Goal: Transaction & Acquisition: Purchase product/service

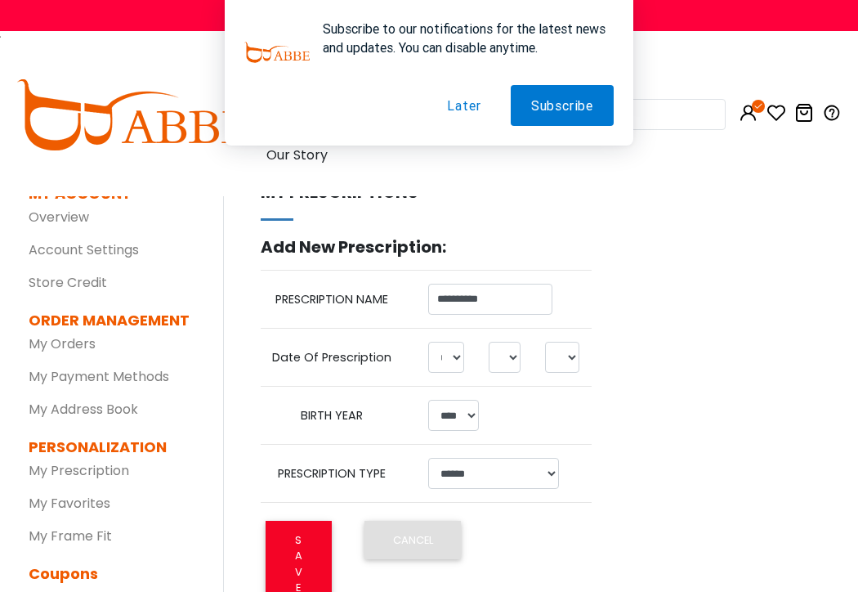
select select "*"
select select "**"
select select "****"
click at [454, 109] on button "Later" at bounding box center [464, 105] width 74 height 41
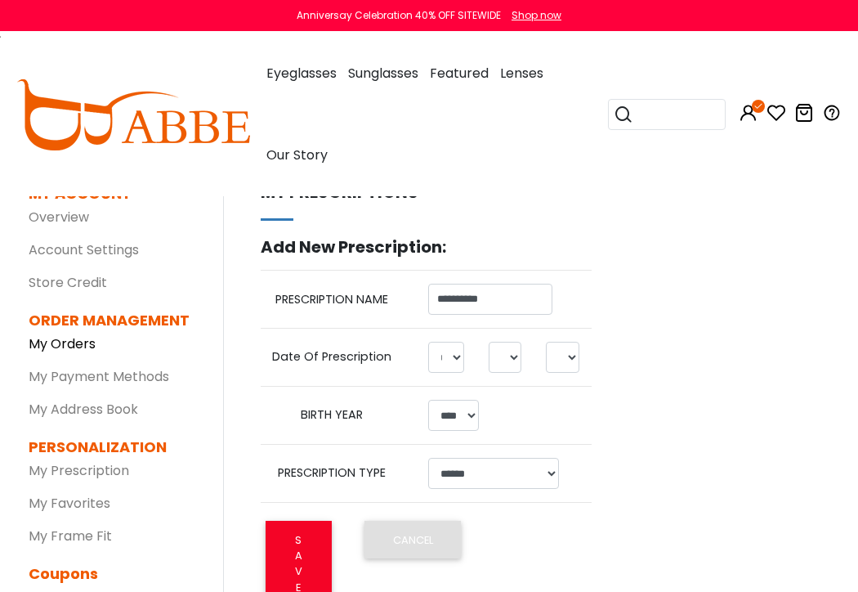
click at [83, 342] on link "My Orders" at bounding box center [62, 343] width 67 height 19
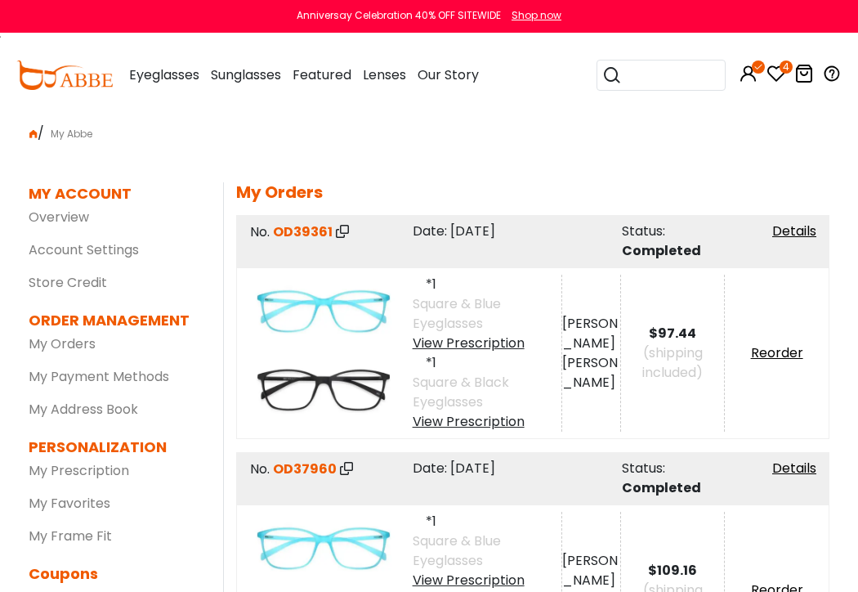
click at [321, 302] on img at bounding box center [323, 311] width 145 height 73
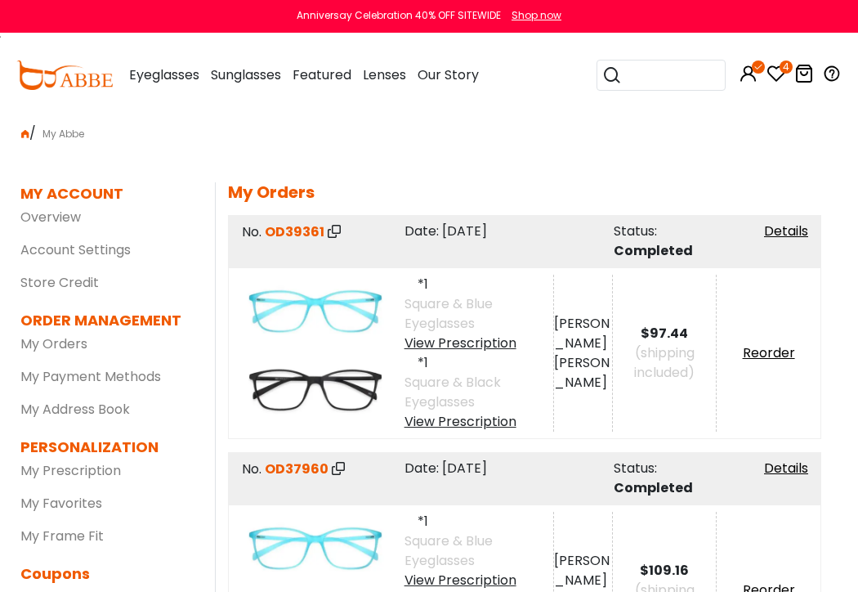
scroll to position [0, 20]
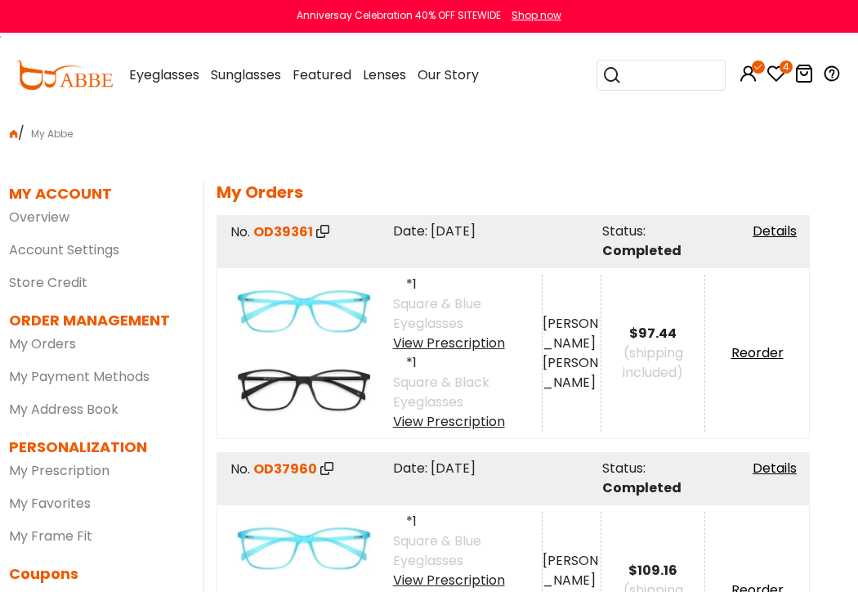
click at [324, 310] on img at bounding box center [303, 311] width 145 height 73
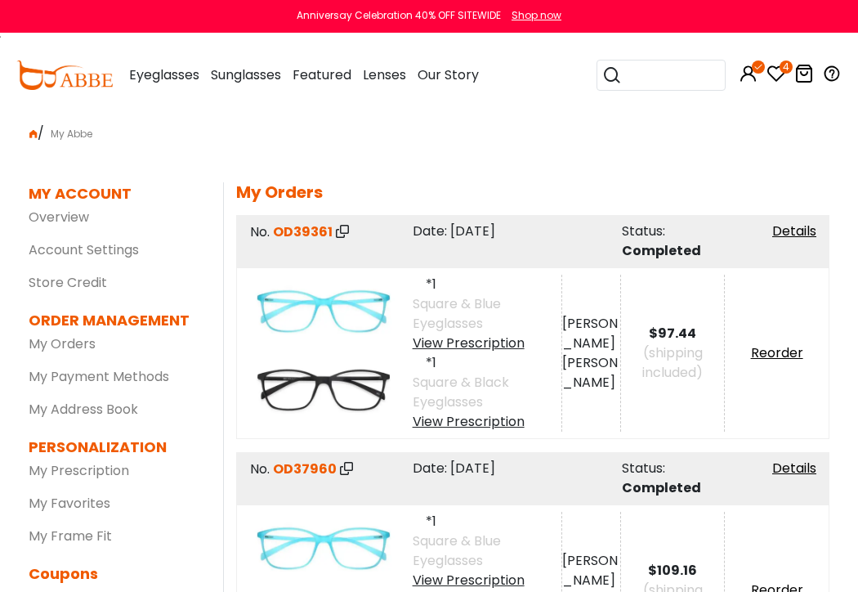
click at [630, 75] on input "search" at bounding box center [671, 74] width 98 height 29
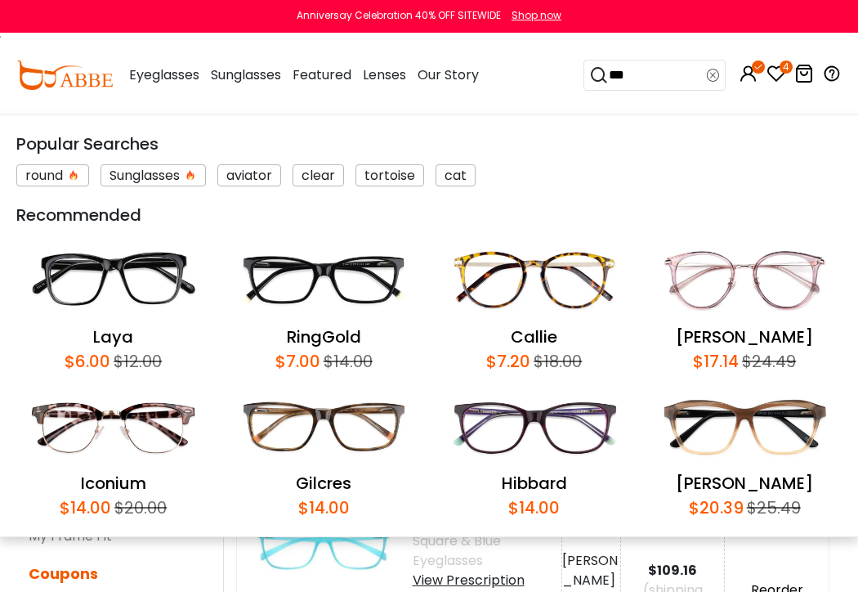
type input "****"
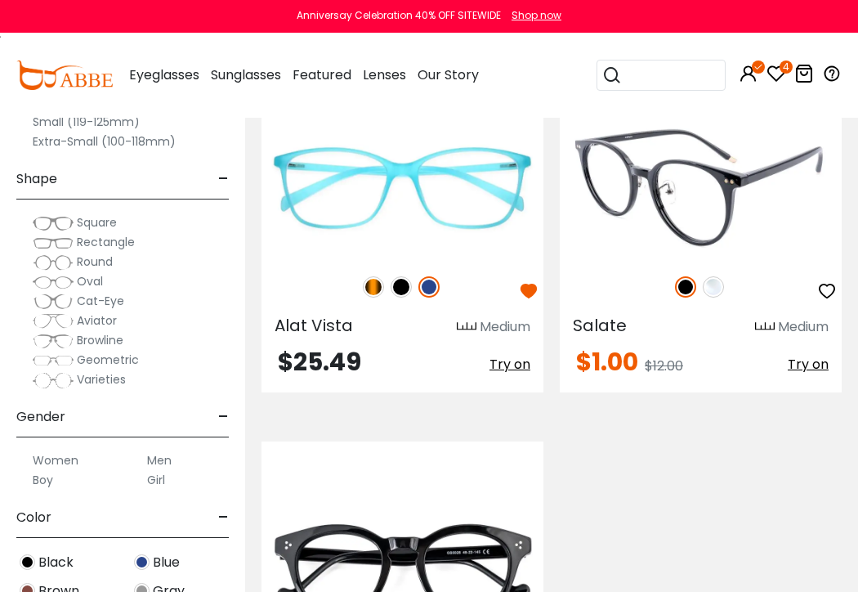
scroll to position [572, 0]
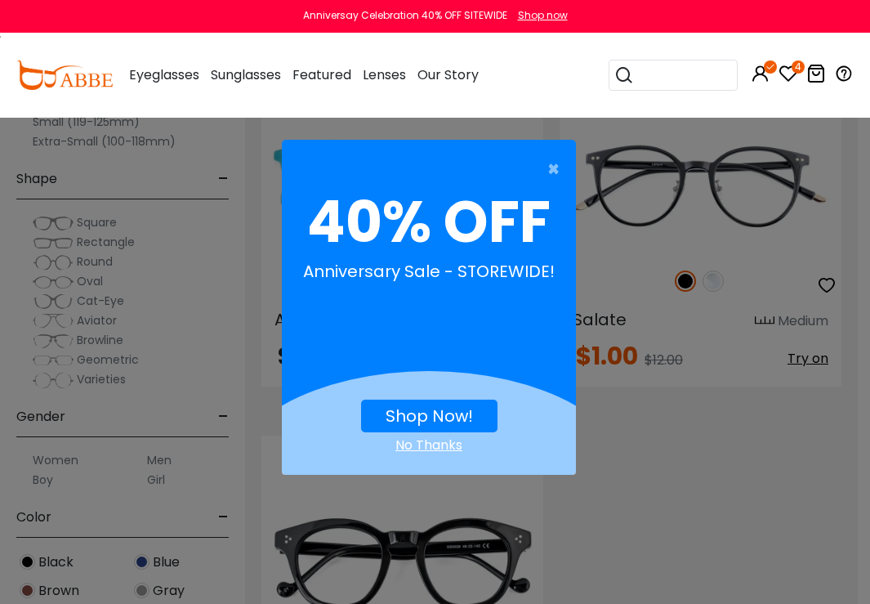
click at [435, 444] on div "No Thanks" at bounding box center [429, 446] width 294 height 20
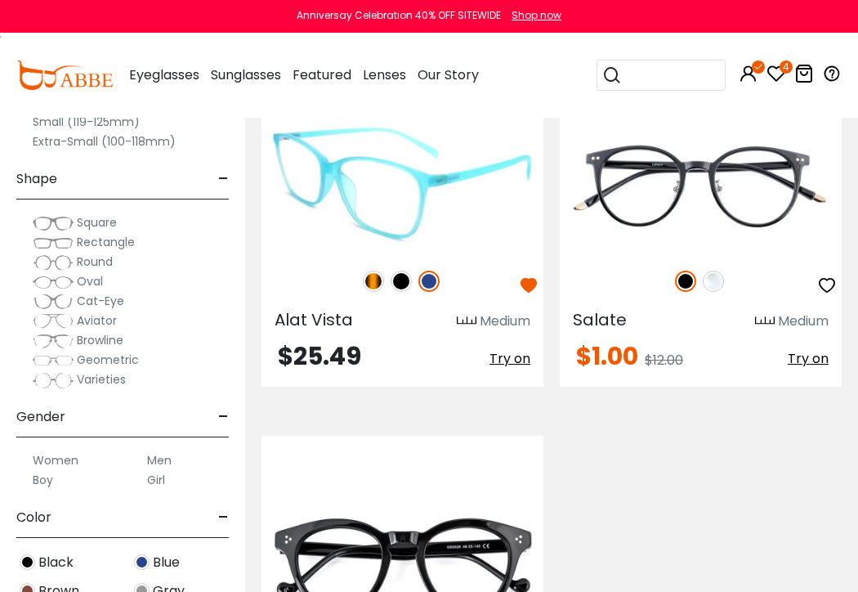
click at [372, 284] on img at bounding box center [373, 281] width 21 height 21
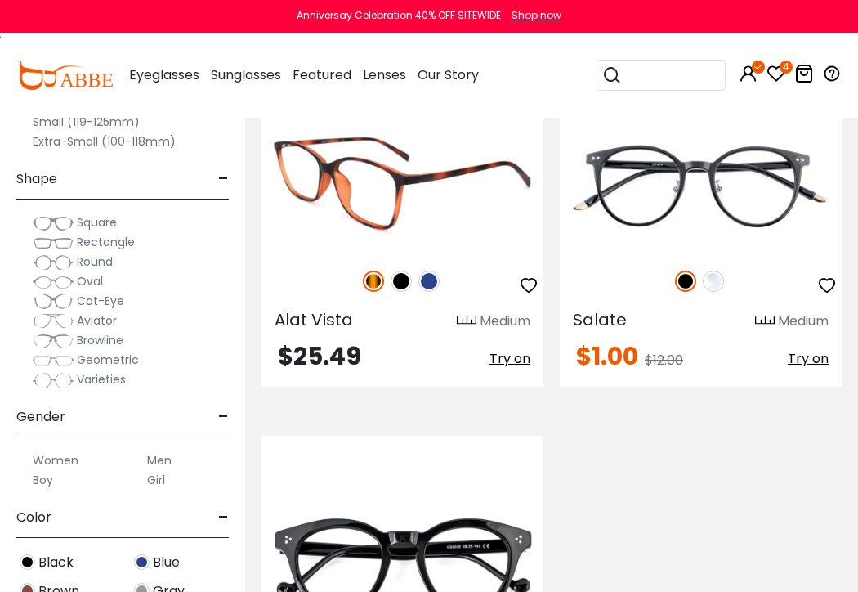
click at [397, 282] on img at bounding box center [401, 281] width 21 height 21
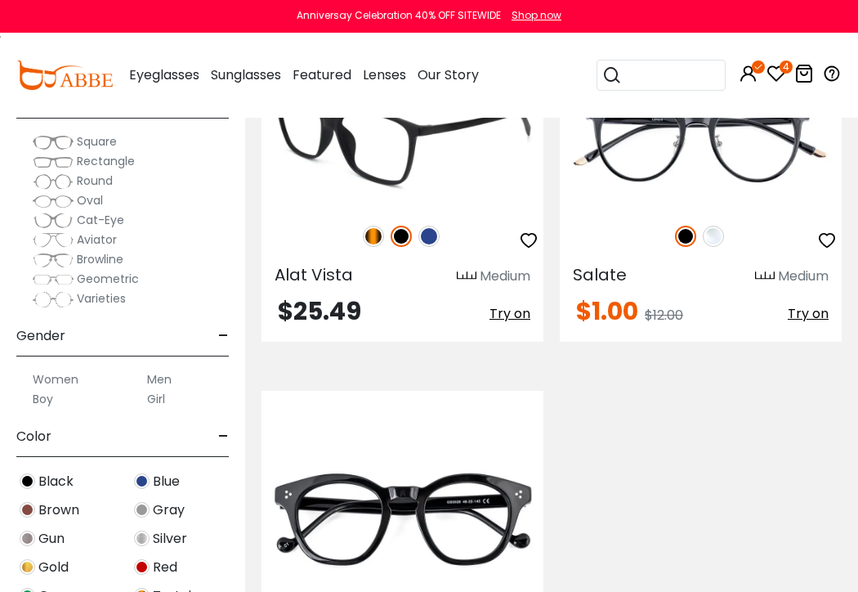
scroll to position [490, 0]
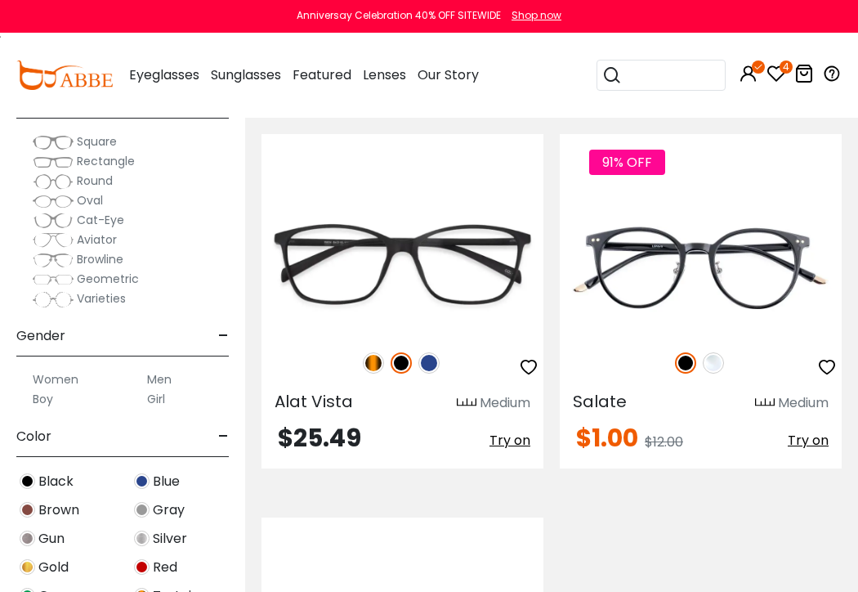
click at [86, 158] on span "Rectangle" at bounding box center [106, 161] width 58 height 16
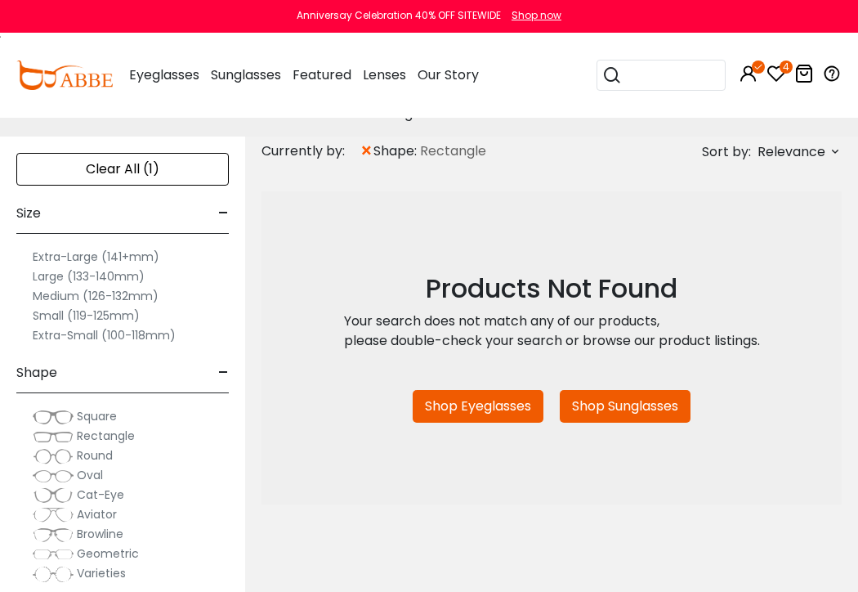
scroll to position [408, 0]
click at [55, 311] on label "Small (119-125mm)" at bounding box center [86, 317] width 107 height 20
click at [113, 298] on label "Medium (126-132mm)" at bounding box center [96, 297] width 126 height 20
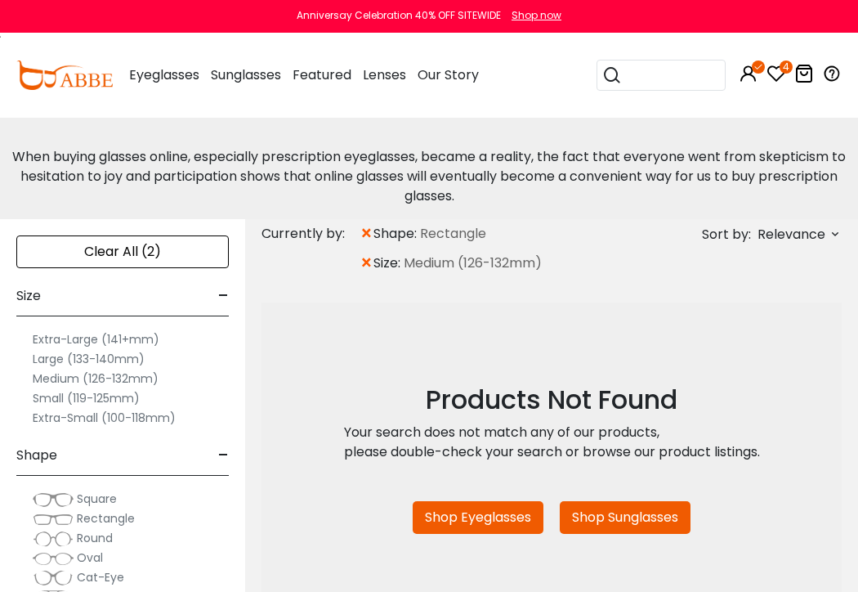
click at [53, 394] on label "Small (119-125mm)" at bounding box center [86, 398] width 107 height 20
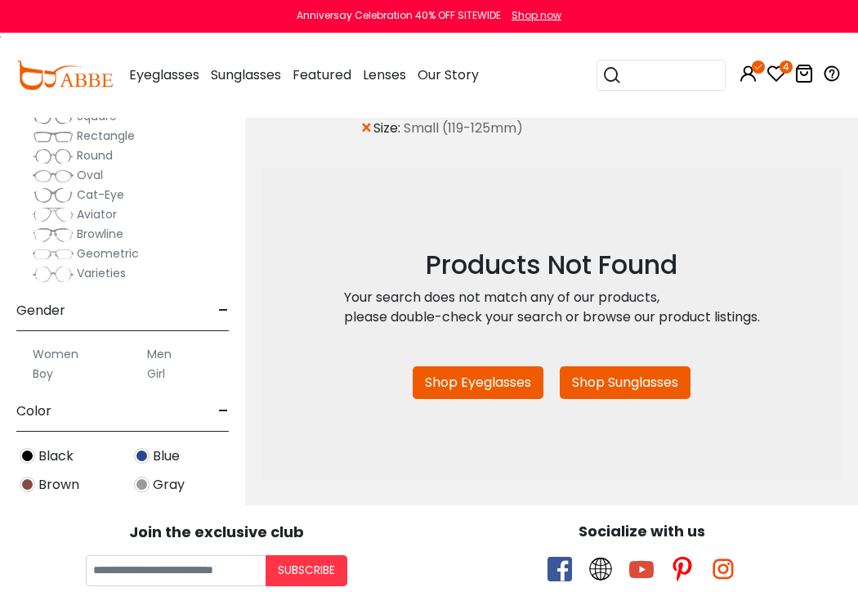
scroll to position [163, 0]
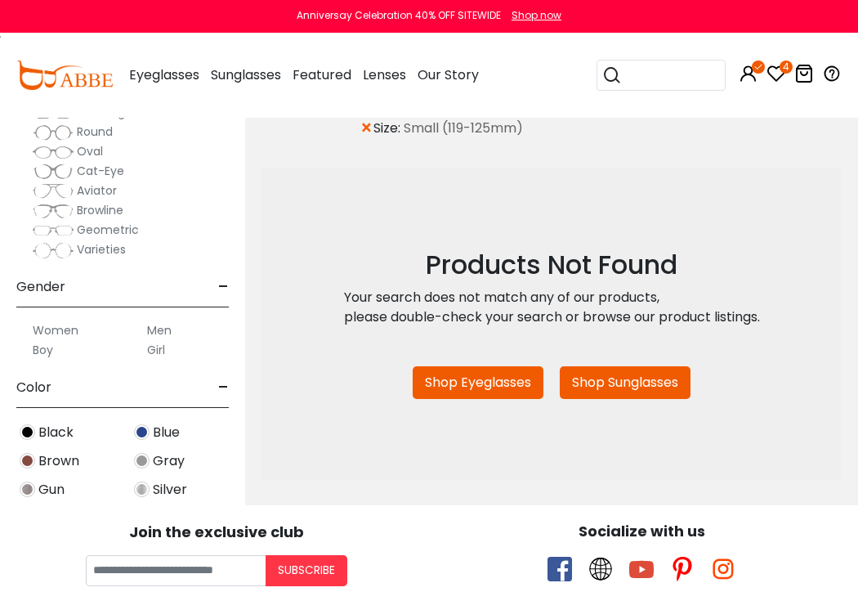
click at [63, 329] on label "Women" at bounding box center [56, 330] width 46 height 20
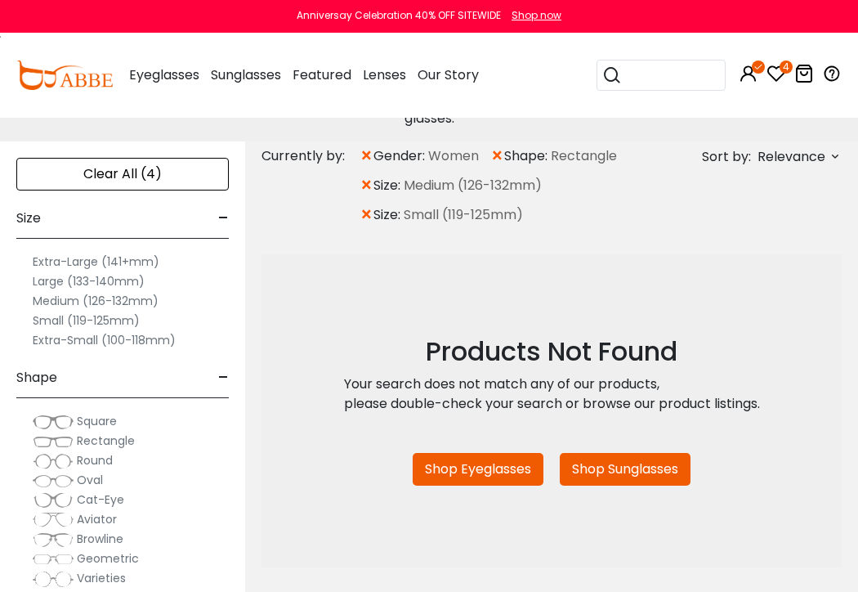
scroll to position [408, 0]
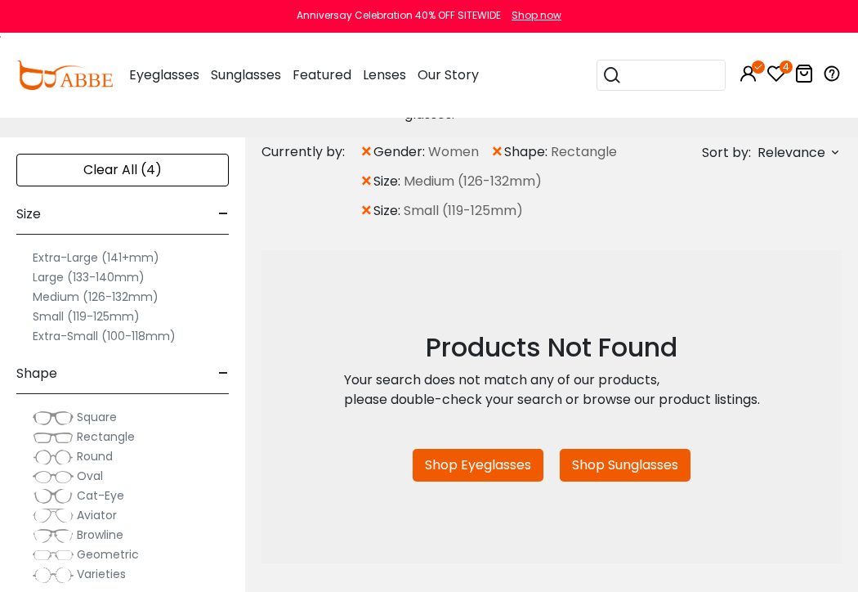
click at [78, 493] on span "Cat-Eye" at bounding box center [100, 495] width 47 height 16
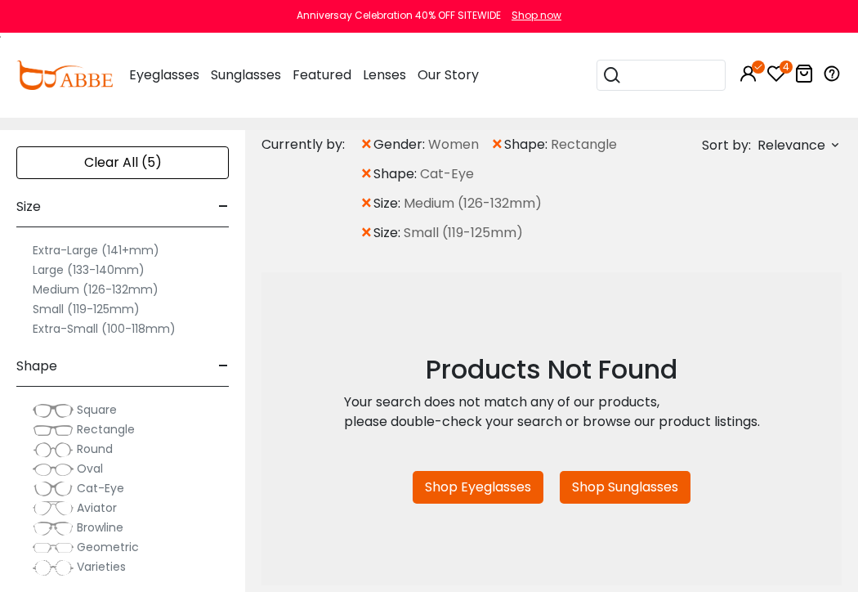
scroll to position [326, 0]
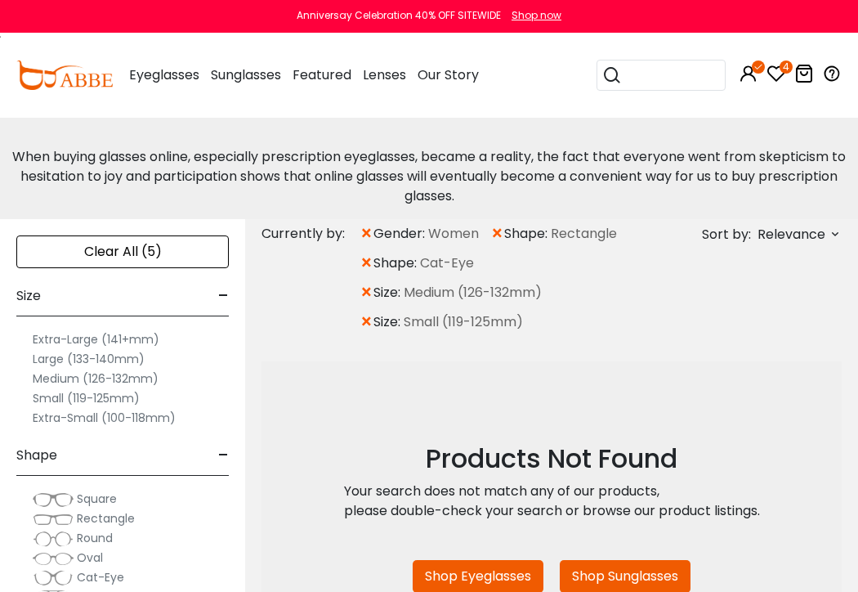
click at [369, 231] on span "×" at bounding box center [367, 233] width 14 height 29
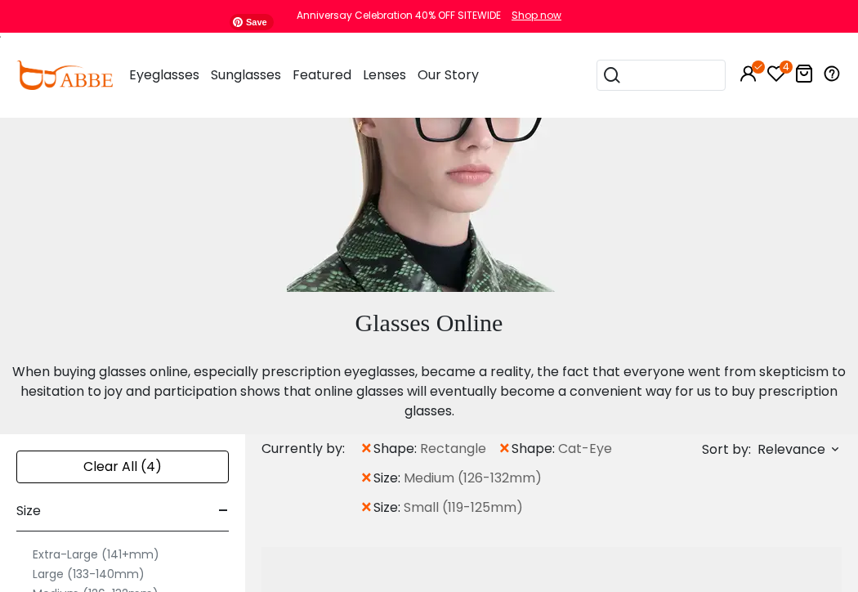
scroll to position [163, 0]
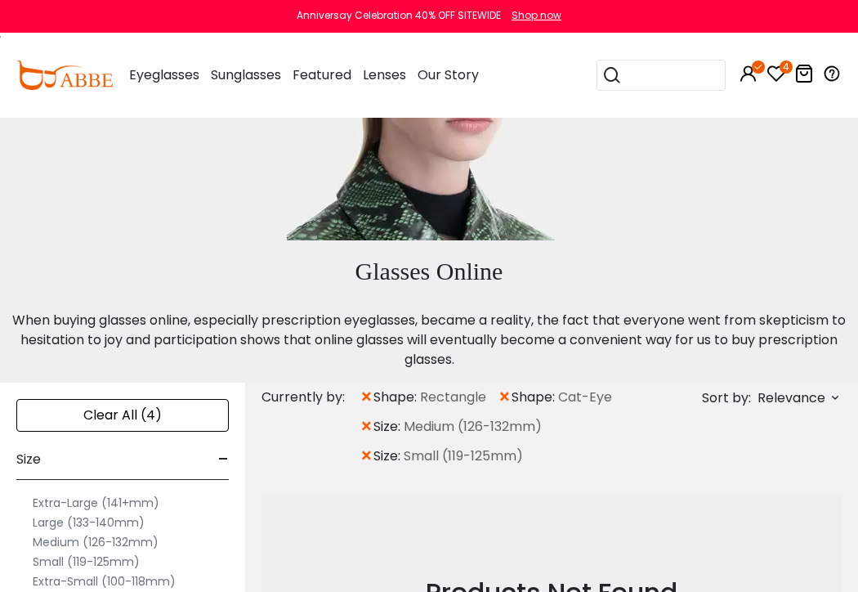
click at [368, 392] on span "×" at bounding box center [367, 397] width 14 height 29
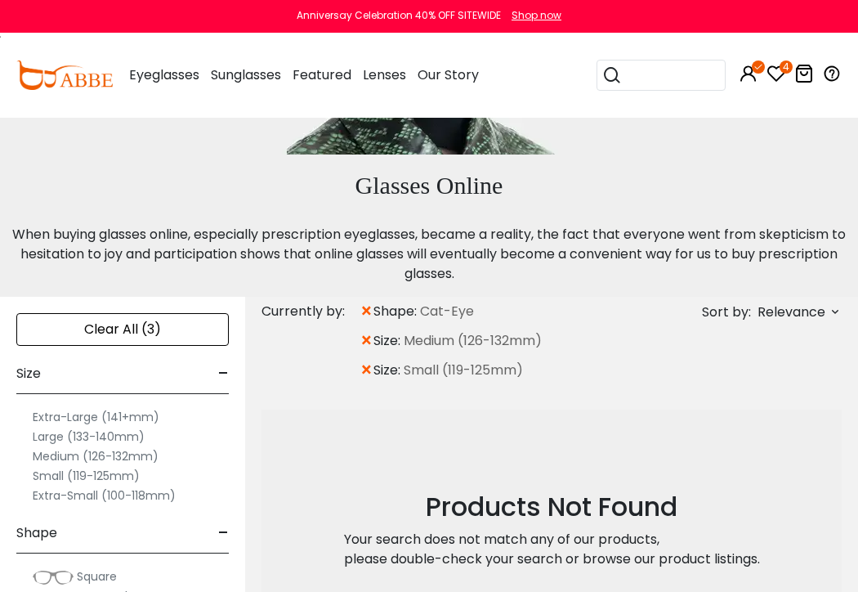
scroll to position [245, 0]
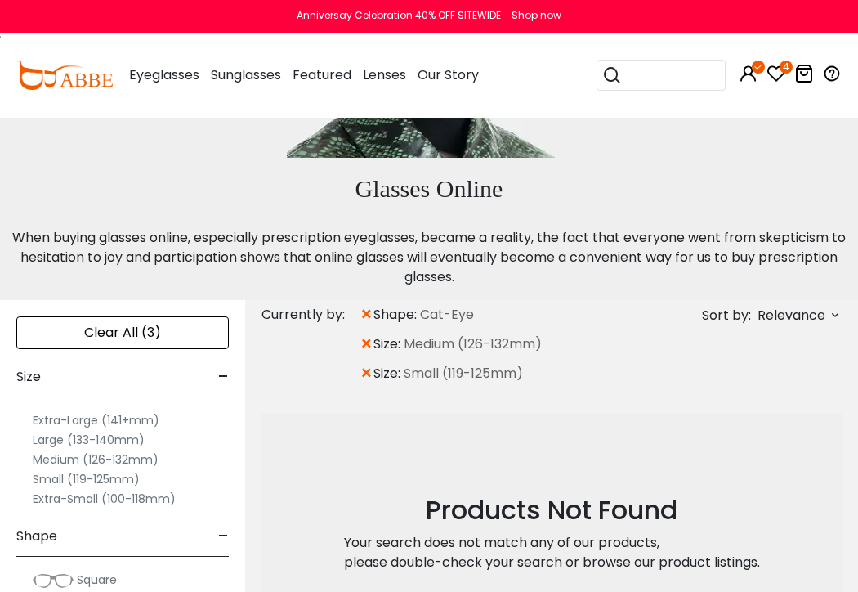
click at [367, 315] on span "×" at bounding box center [367, 314] width 14 height 29
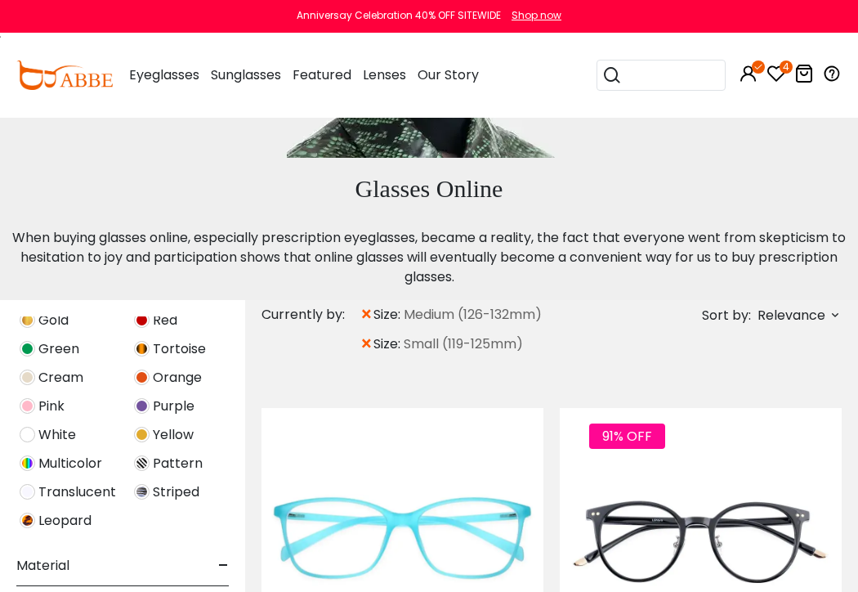
scroll to position [529, 0]
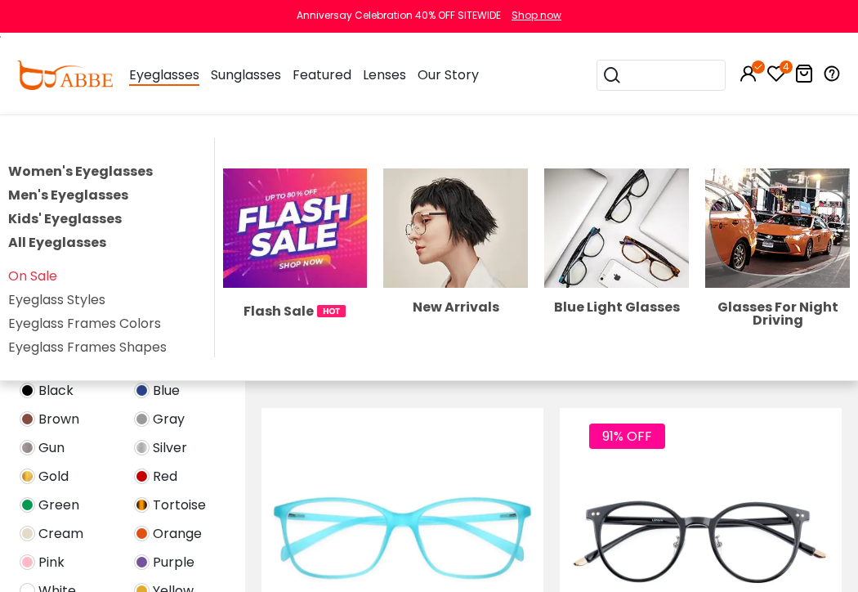
click at [187, 77] on span "Eyeglasses" at bounding box center [164, 75] width 70 height 20
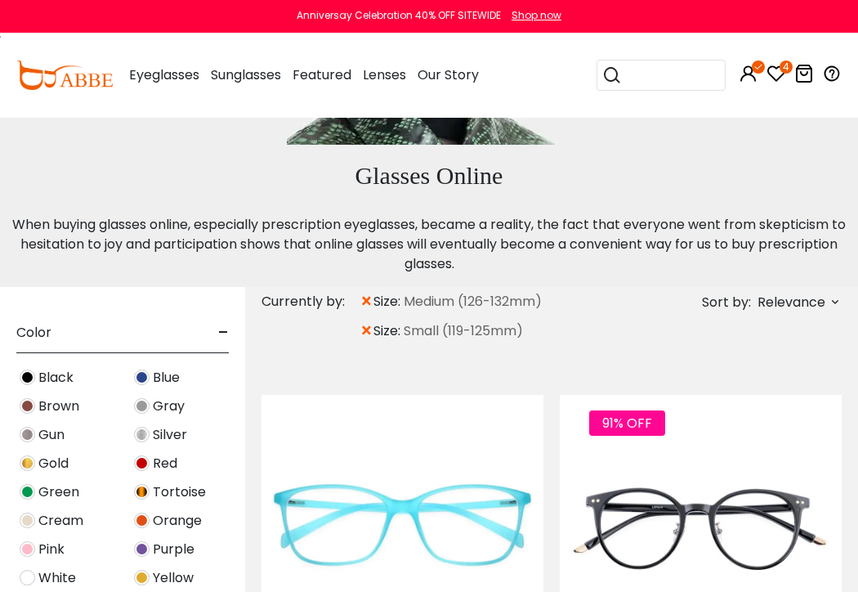
scroll to position [245, 0]
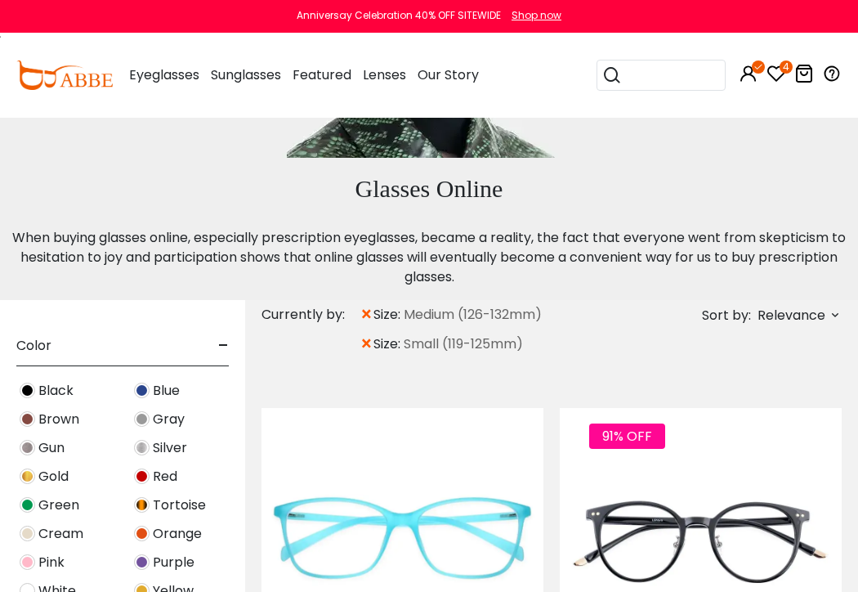
click at [76, 78] on img at bounding box center [64, 74] width 96 height 29
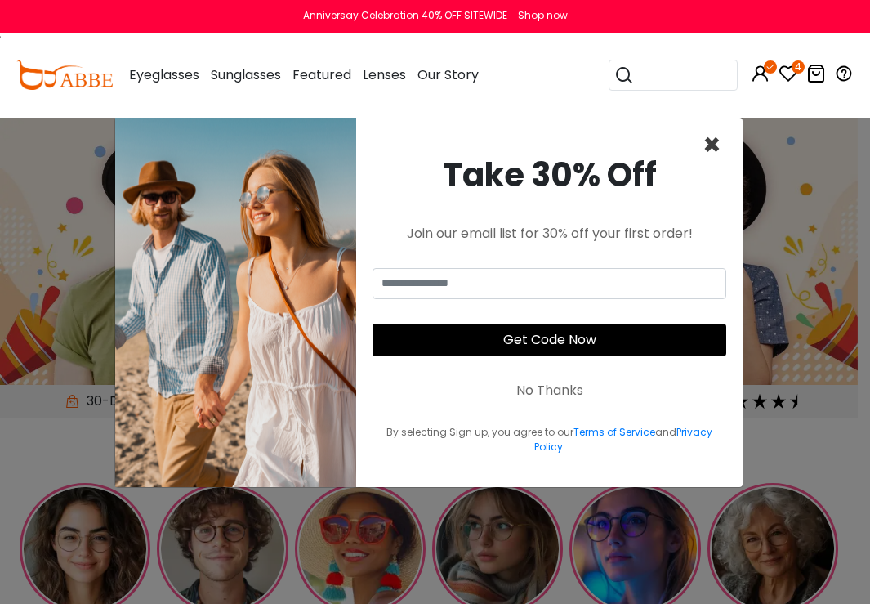
click at [715, 143] on span "×" at bounding box center [712, 145] width 19 height 42
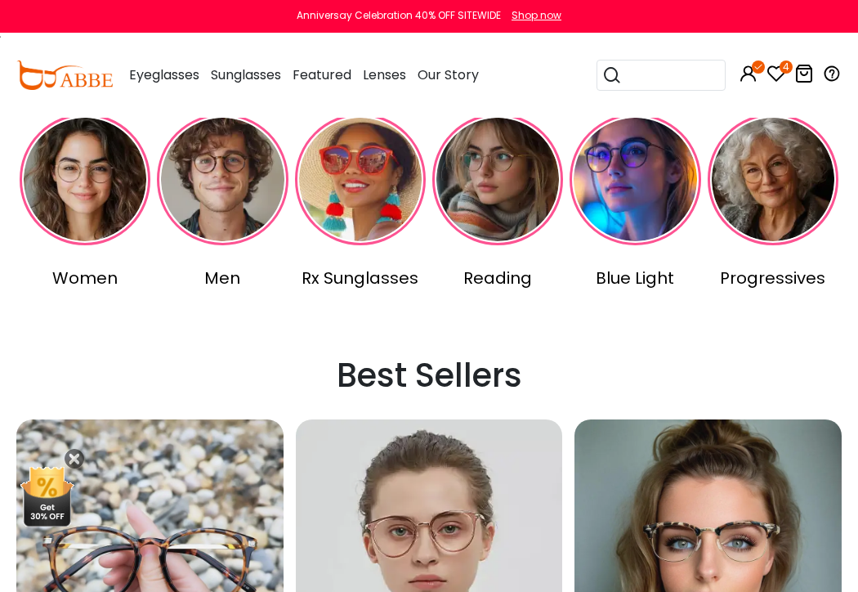
scroll to position [326, 0]
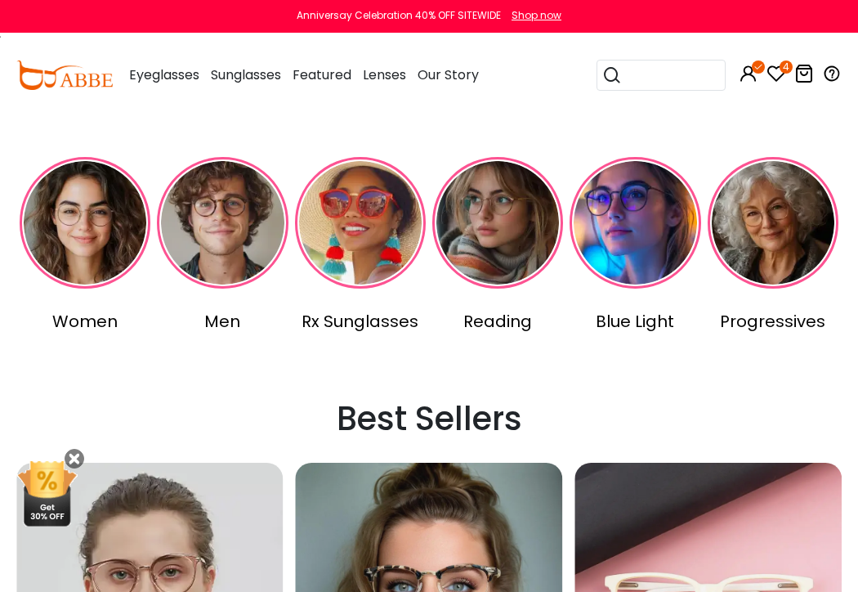
click at [77, 326] on div "Women" at bounding box center [85, 321] width 131 height 25
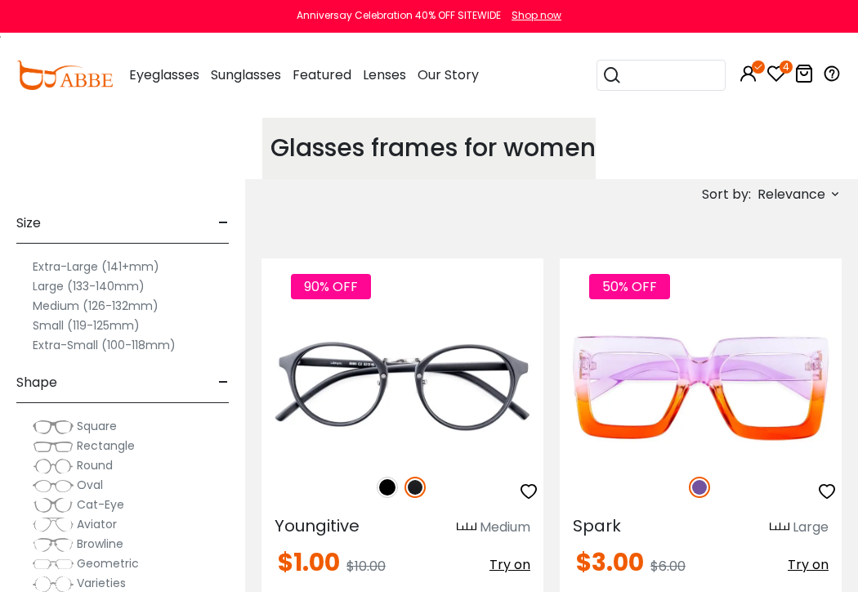
click at [73, 303] on label "Medium (126-132mm)" at bounding box center [96, 306] width 126 height 20
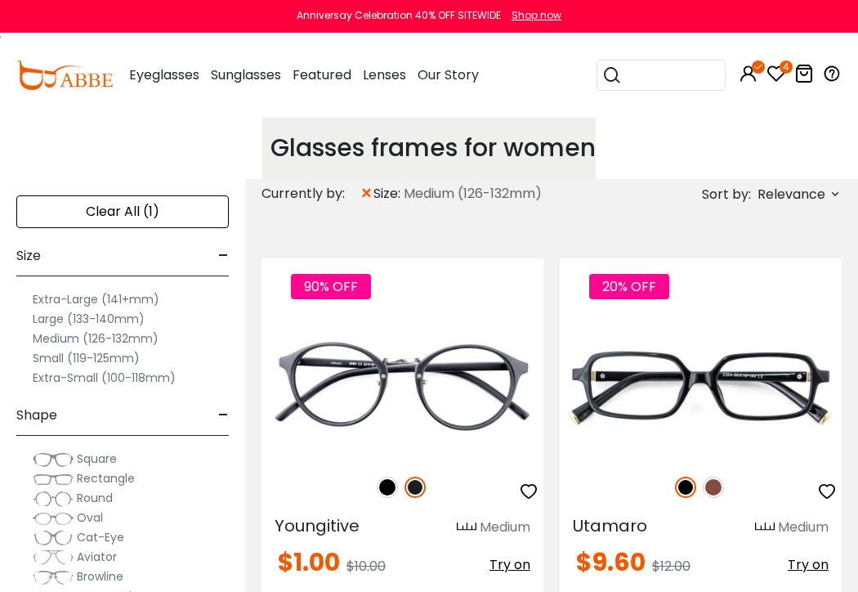
click at [57, 358] on label "Small (119-125mm)" at bounding box center [86, 358] width 107 height 20
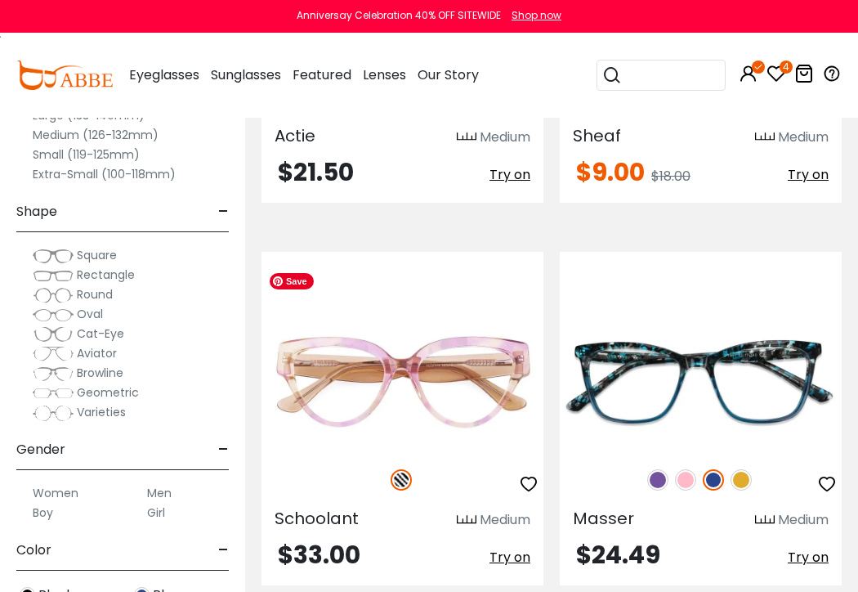
scroll to position [3269, 0]
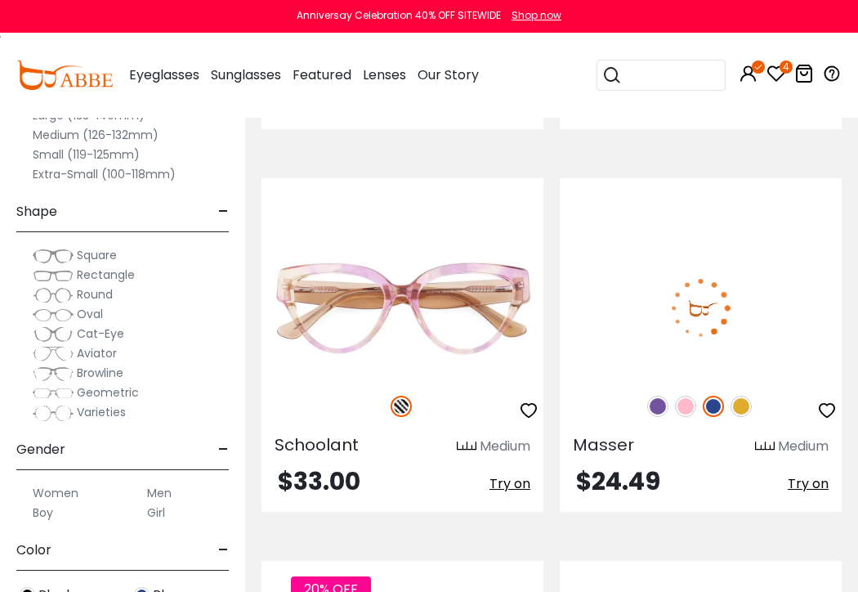
click at [806, 474] on span "Try on" at bounding box center [808, 483] width 41 height 19
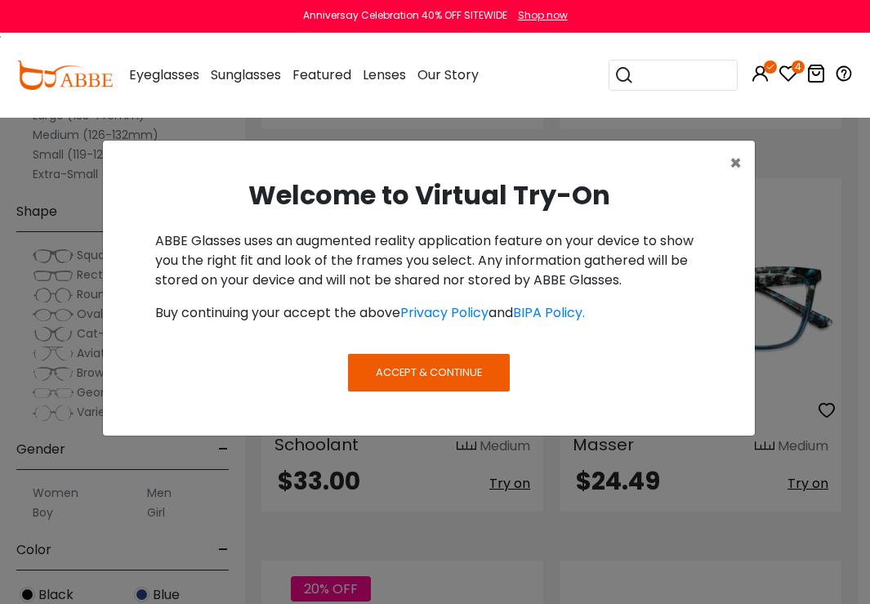
click at [466, 371] on span "Accept & Continue" at bounding box center [429, 373] width 106 height 16
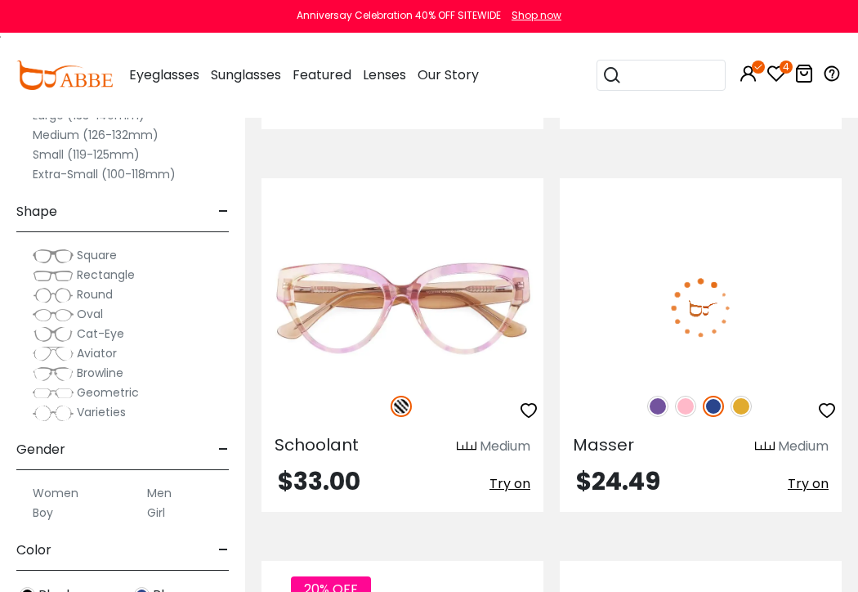
click at [809, 474] on span "Try on" at bounding box center [808, 483] width 41 height 19
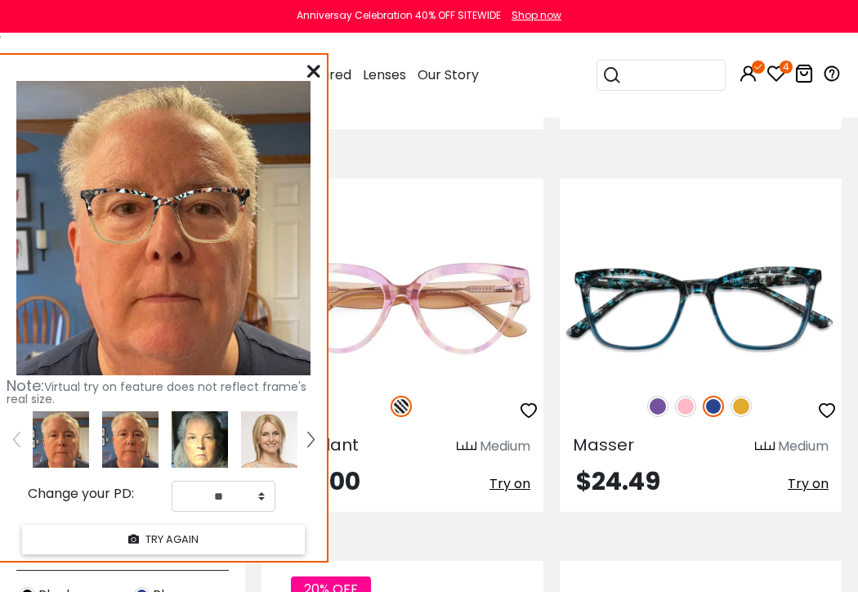
click at [206, 441] on img at bounding box center [200, 439] width 56 height 56
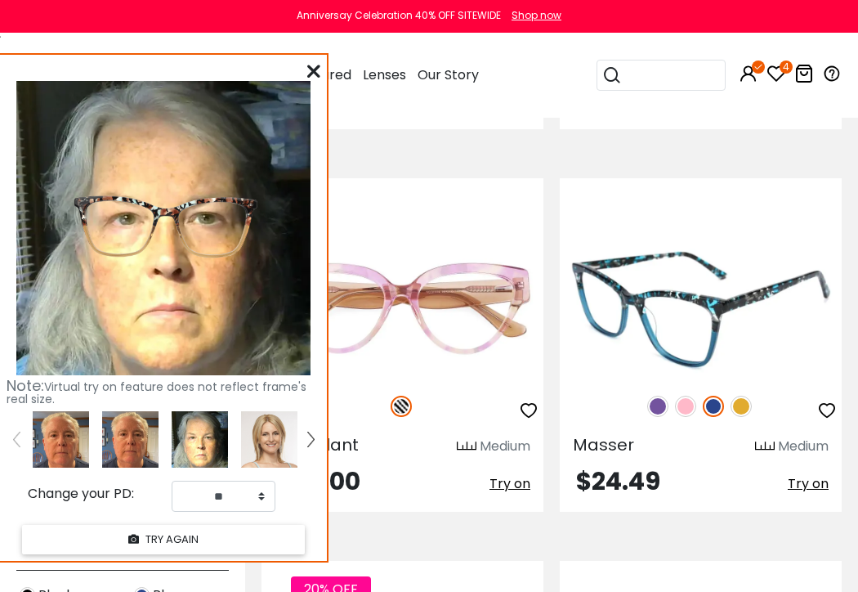
click at [714, 396] on img at bounding box center [713, 406] width 21 height 21
click at [687, 396] on img at bounding box center [685, 406] width 21 height 21
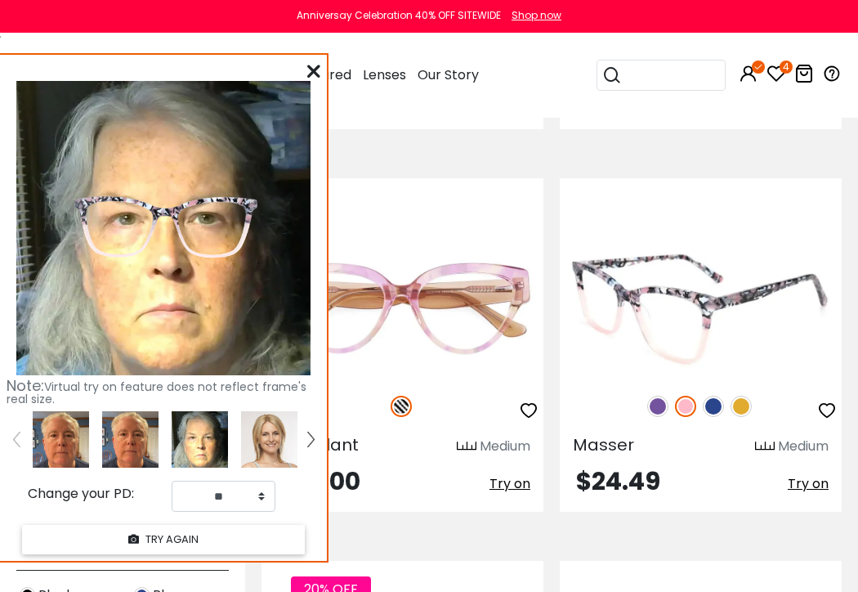
click at [654, 396] on img at bounding box center [657, 406] width 21 height 21
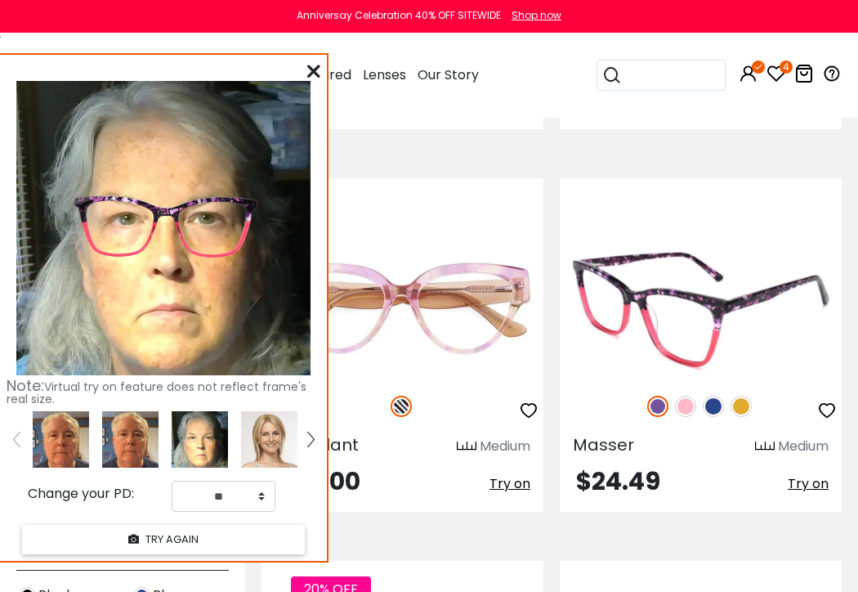
click at [742, 396] on img at bounding box center [741, 406] width 21 height 21
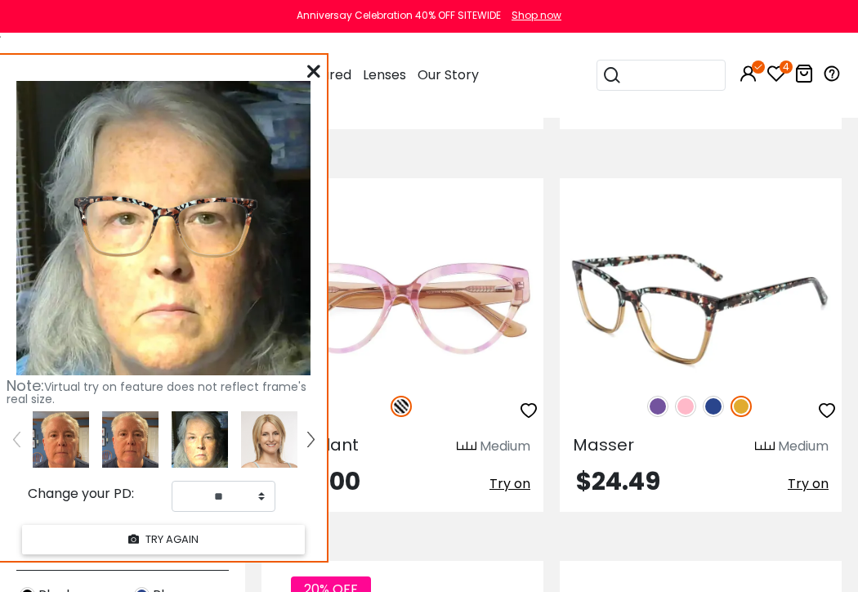
click at [714, 396] on img at bounding box center [713, 406] width 21 height 21
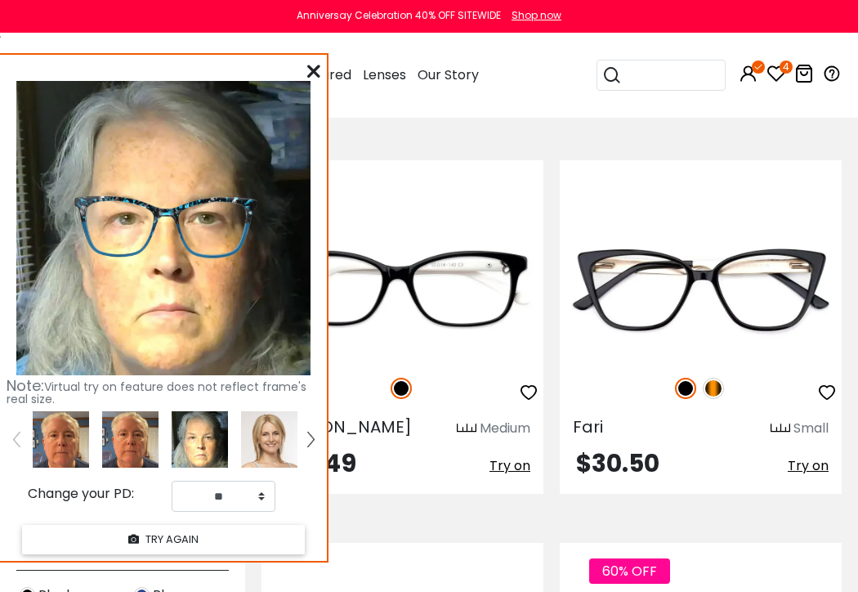
scroll to position [4822, 0]
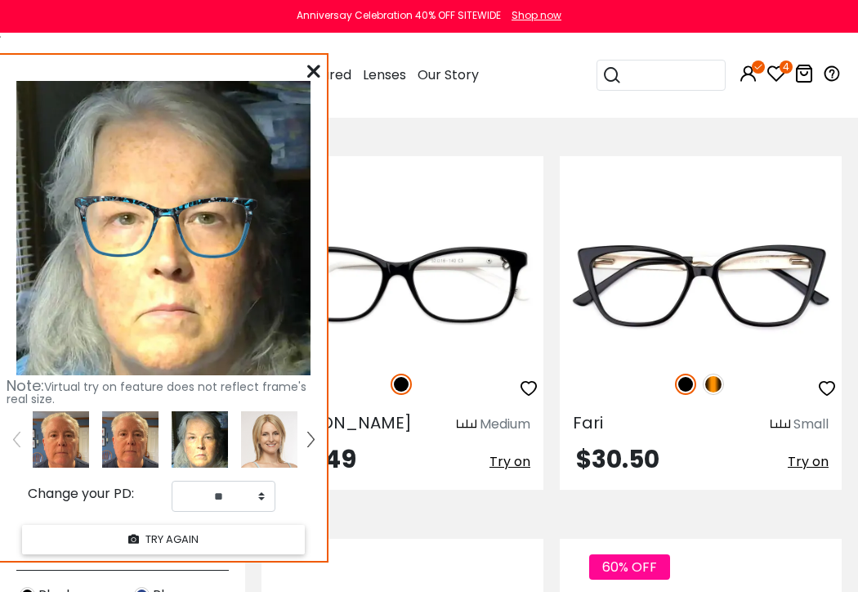
click at [314, 67] on icon at bounding box center [313, 71] width 13 height 13
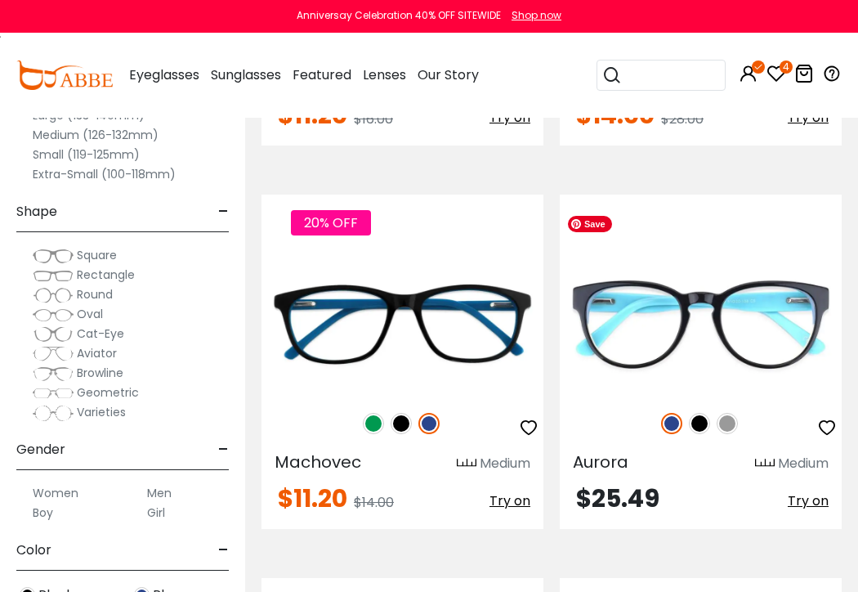
scroll to position [6702, 0]
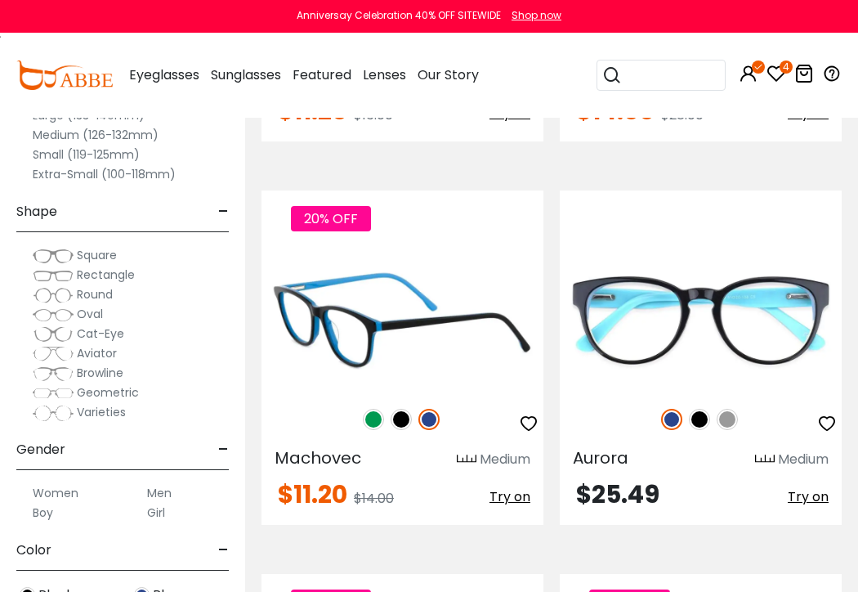
click at [425, 409] on img at bounding box center [428, 419] width 21 height 21
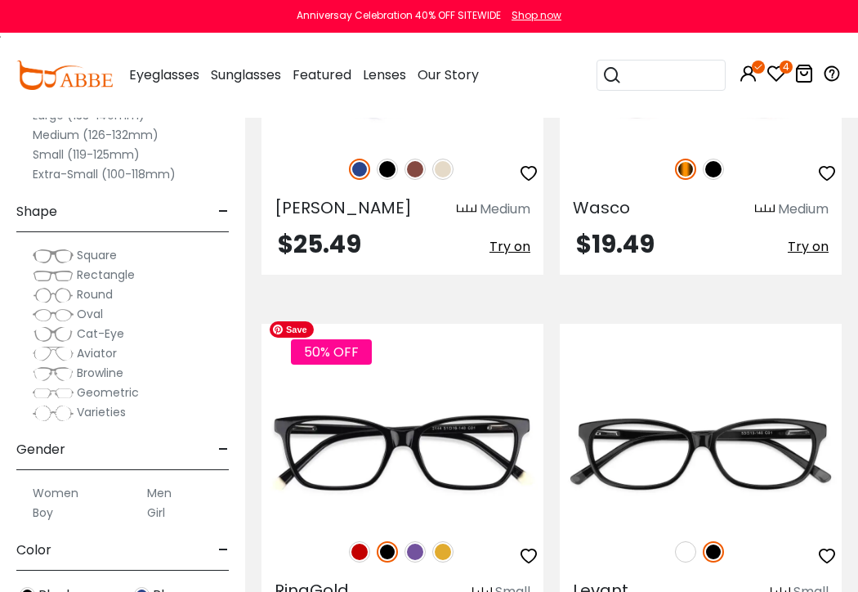
scroll to position [9318, 0]
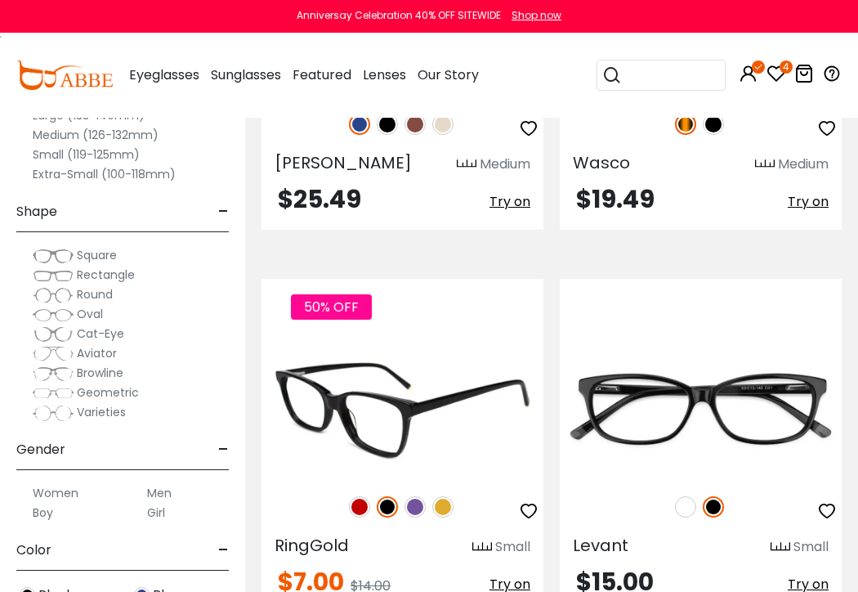
click at [437, 496] on img at bounding box center [442, 506] width 21 height 21
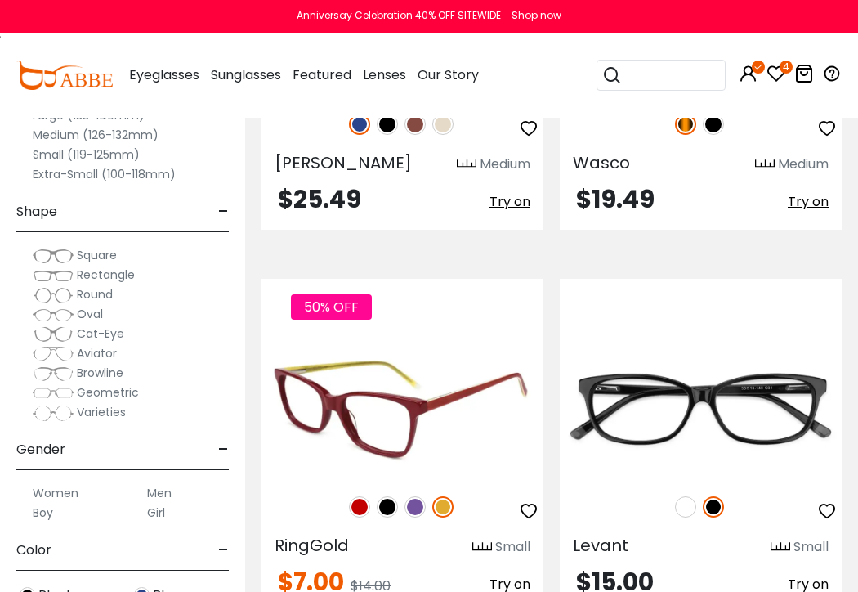
click at [417, 496] on img at bounding box center [415, 506] width 21 height 21
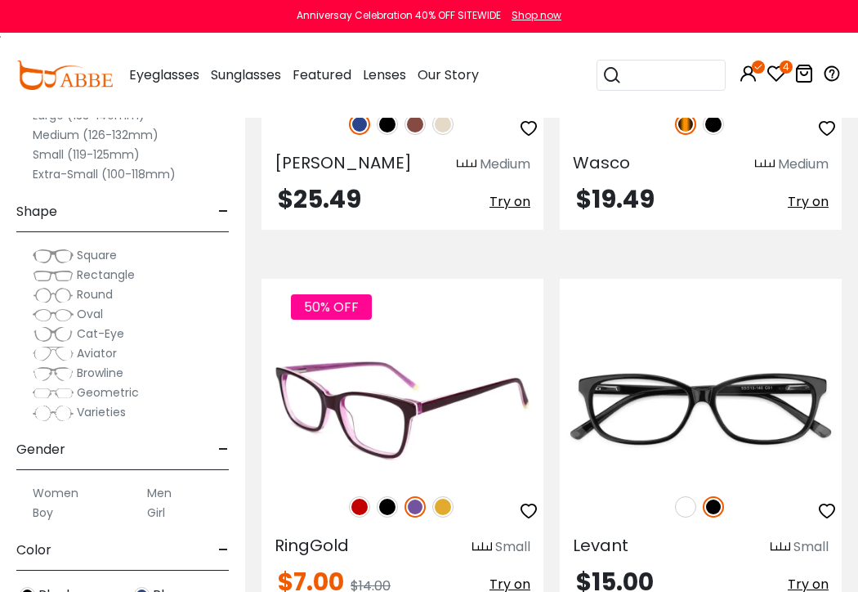
click at [359, 496] on img at bounding box center [359, 506] width 21 height 21
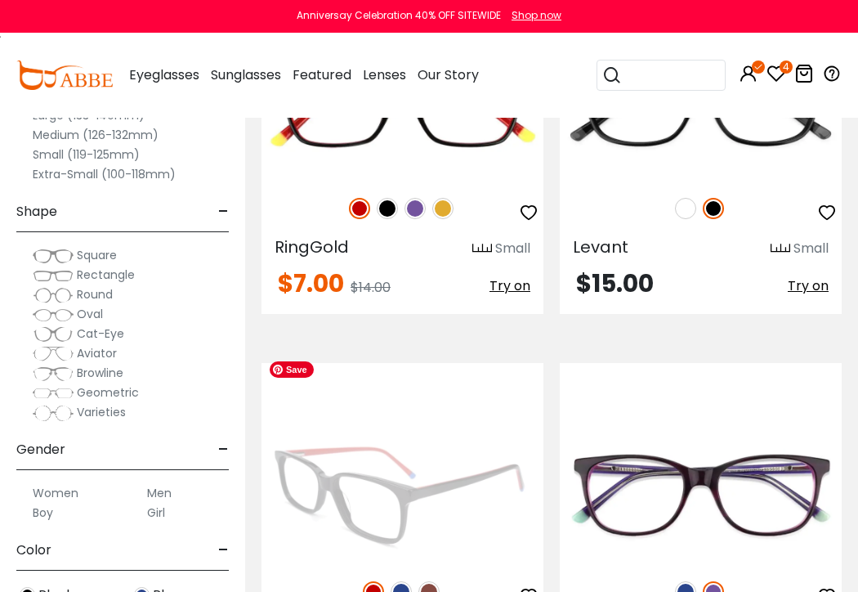
scroll to position [9645, 0]
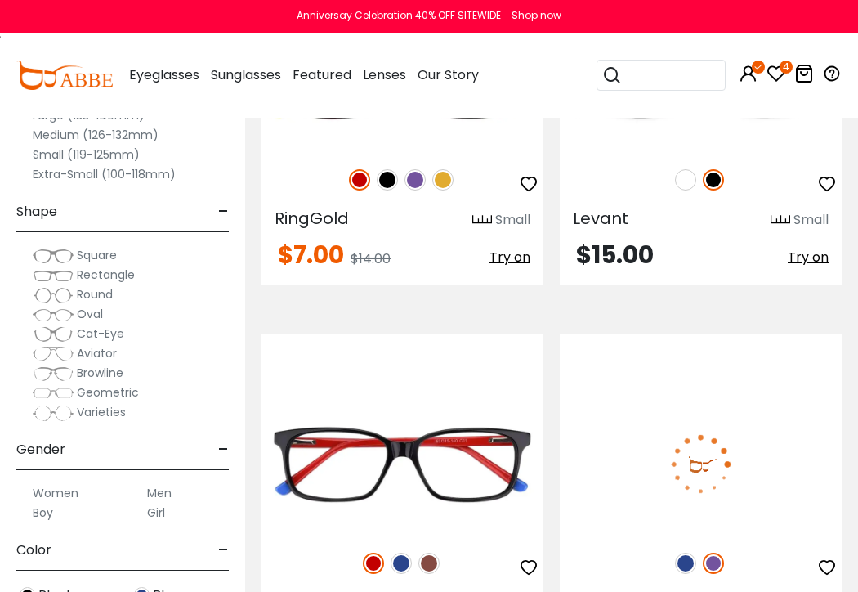
click at [687, 553] on img at bounding box center [685, 563] width 21 height 21
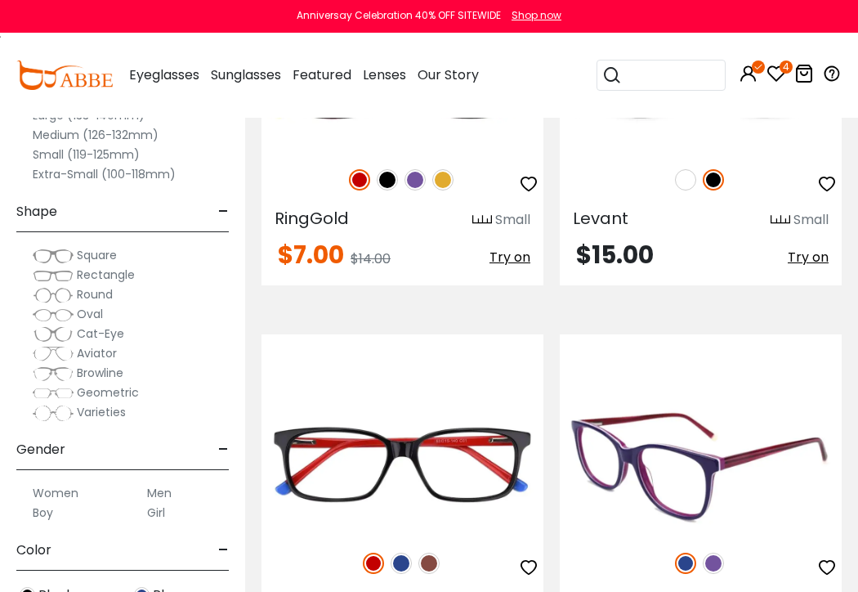
click at [684, 553] on img at bounding box center [685, 563] width 21 height 21
click at [715, 553] on img at bounding box center [713, 563] width 21 height 21
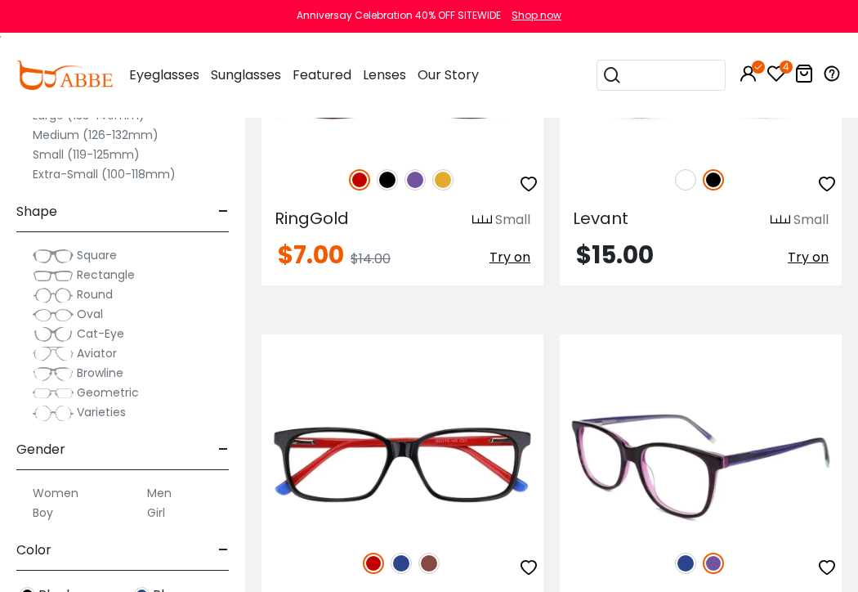
click at [687, 553] on img at bounding box center [685, 563] width 21 height 21
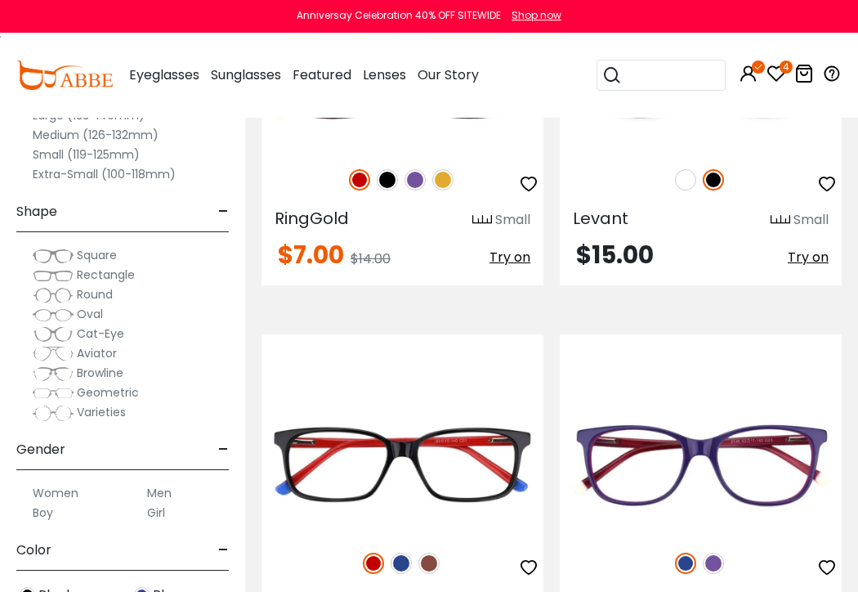
scroll to position [9727, 0]
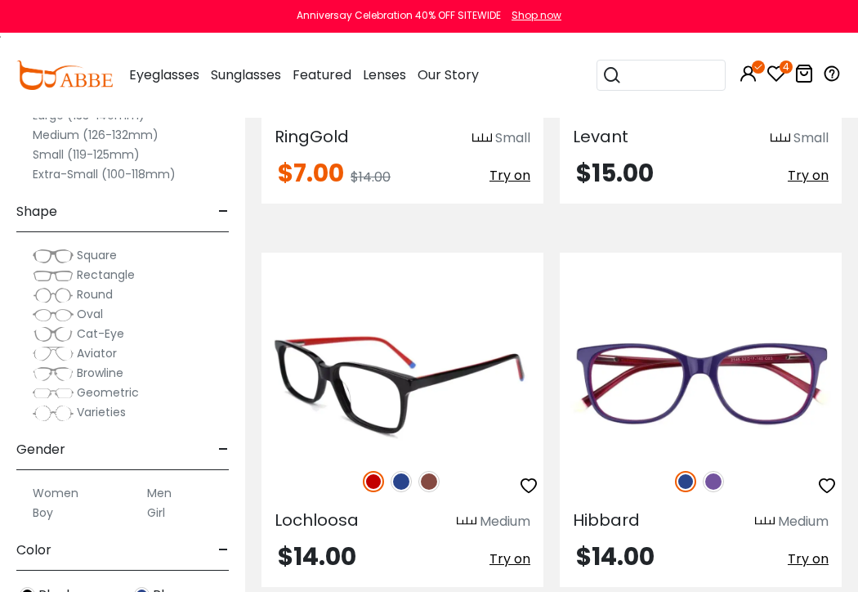
click at [396, 471] on img at bounding box center [401, 481] width 21 height 21
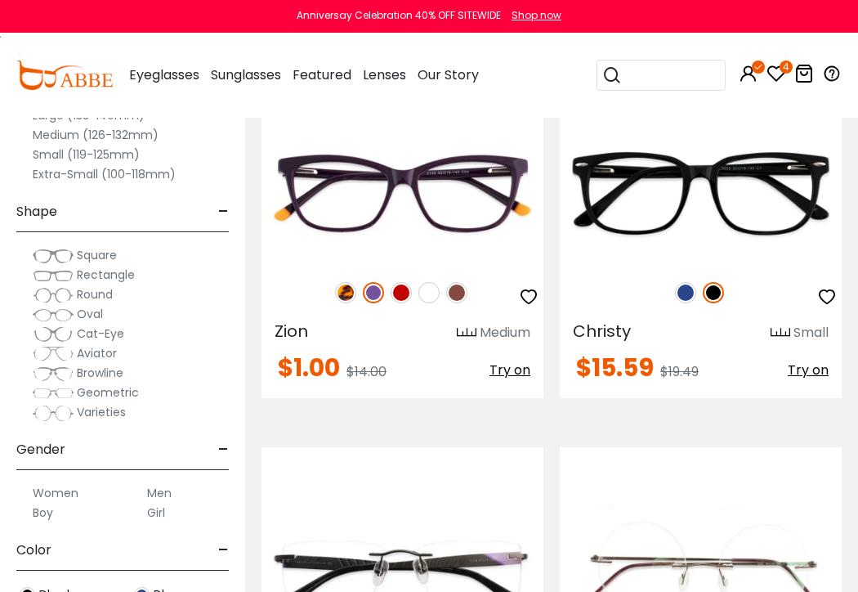
scroll to position [10216, 0]
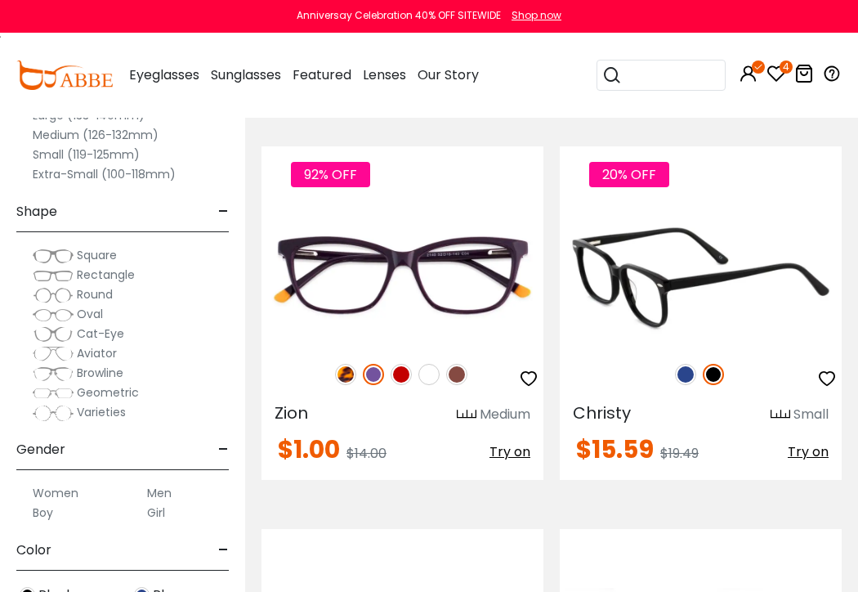
click at [685, 364] on img at bounding box center [685, 374] width 21 height 21
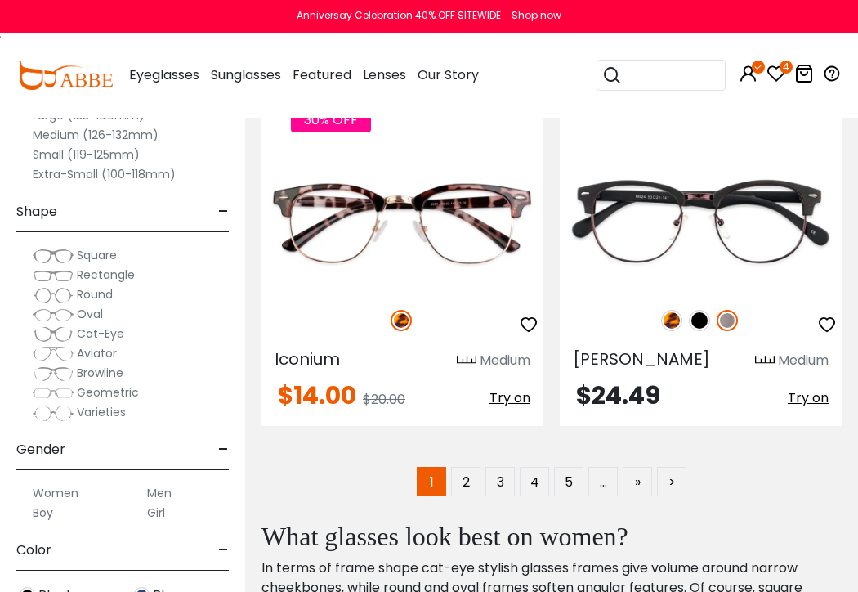
scroll to position [11442, 0]
click at [470, 467] on link "2" at bounding box center [465, 481] width 29 height 29
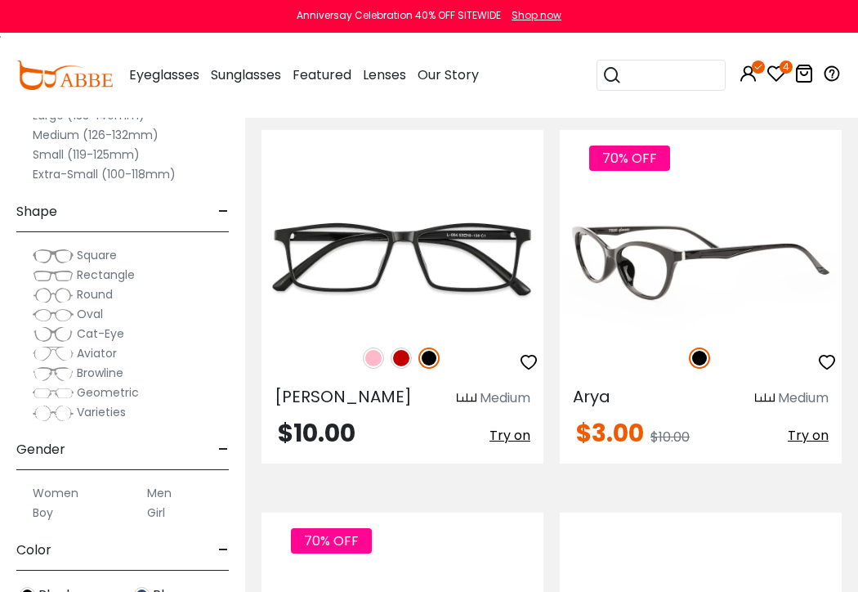
scroll to position [5230, 0]
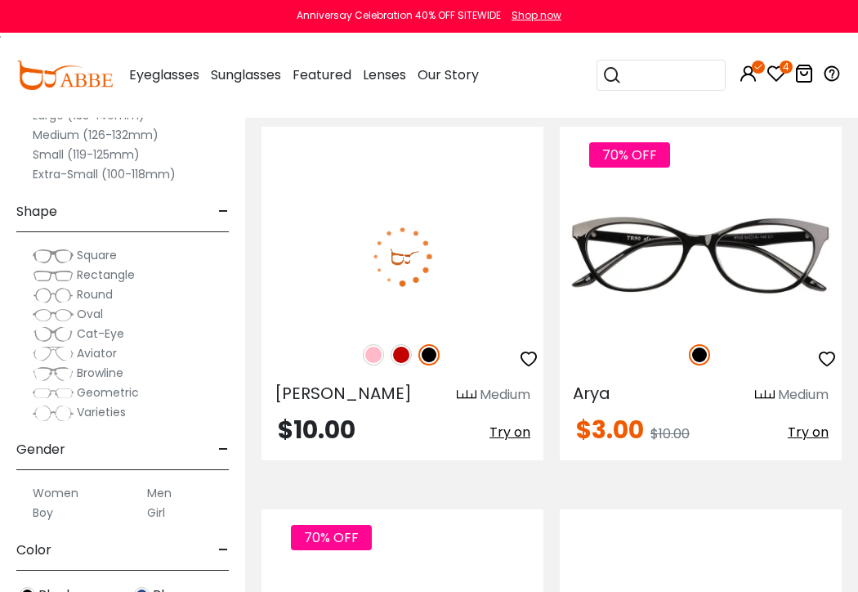
click at [372, 344] on img at bounding box center [373, 354] width 21 height 21
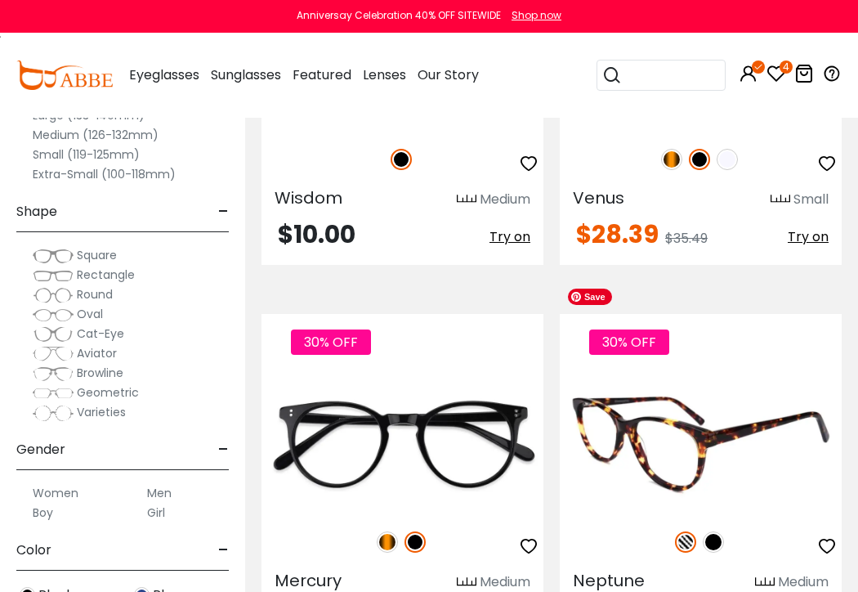
scroll to position [6620, 0]
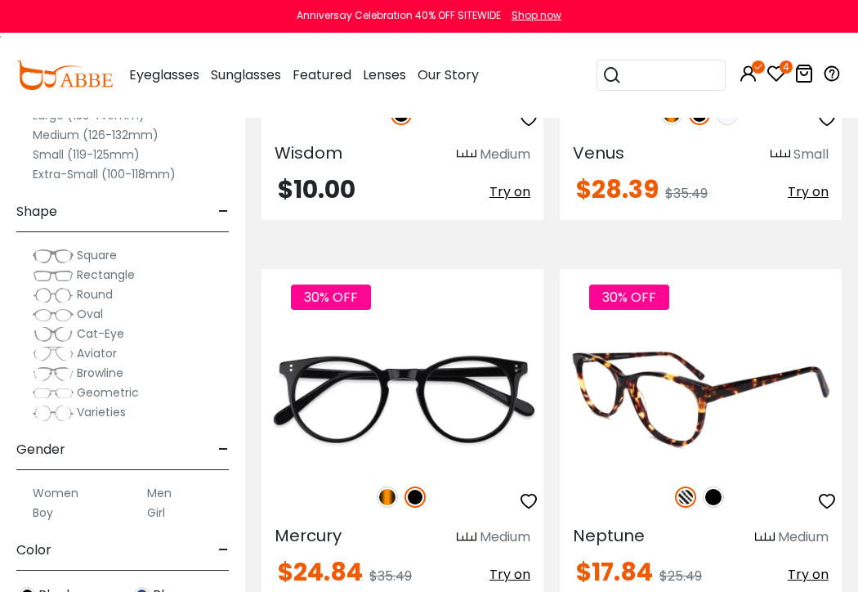
click at [810, 565] on span "Try on" at bounding box center [808, 574] width 41 height 19
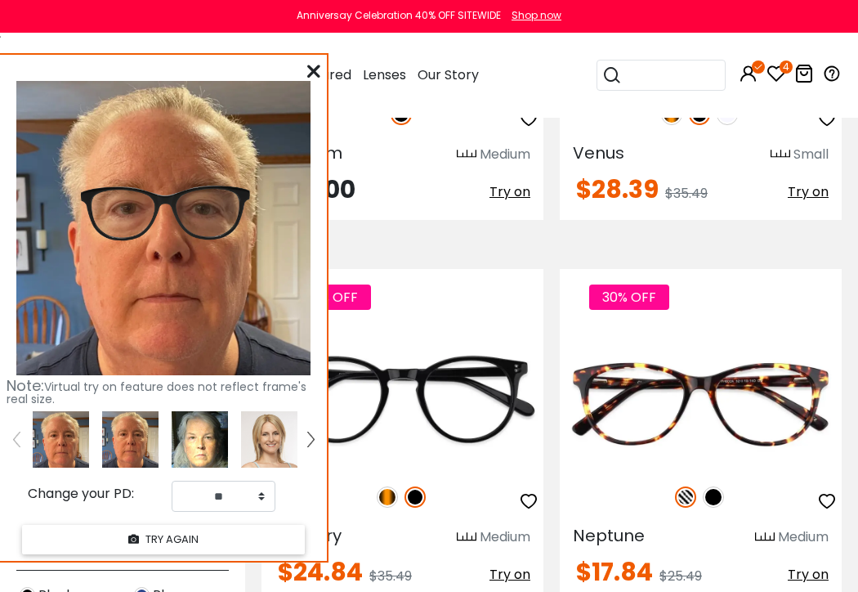
click at [208, 422] on img at bounding box center [200, 439] width 56 height 56
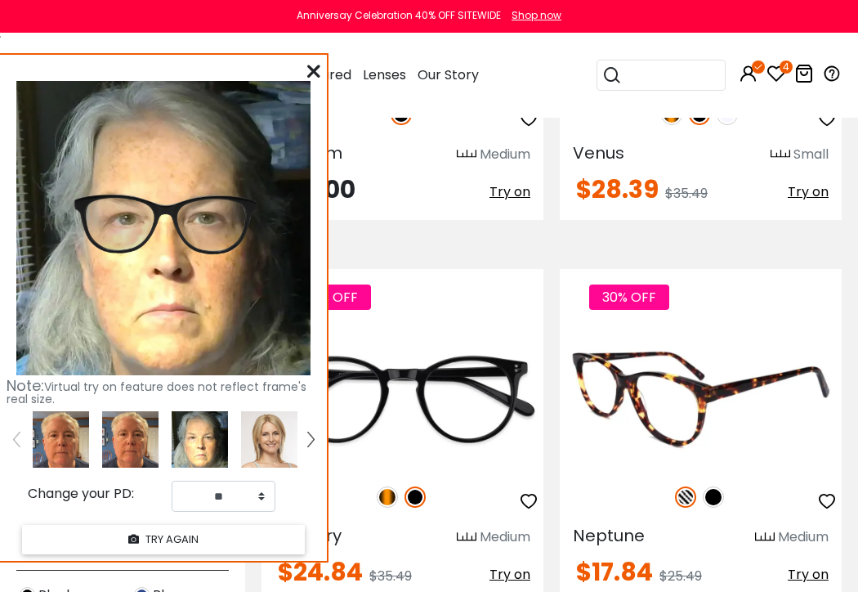
click at [685, 486] on img at bounding box center [685, 496] width 21 height 21
click at [716, 486] on img at bounding box center [713, 496] width 21 height 21
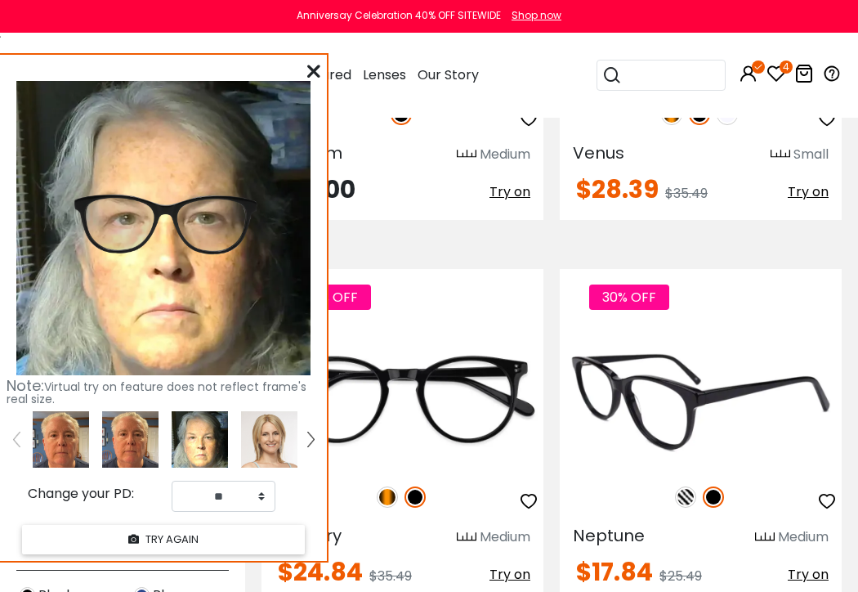
click at [684, 486] on img at bounding box center [685, 496] width 21 height 21
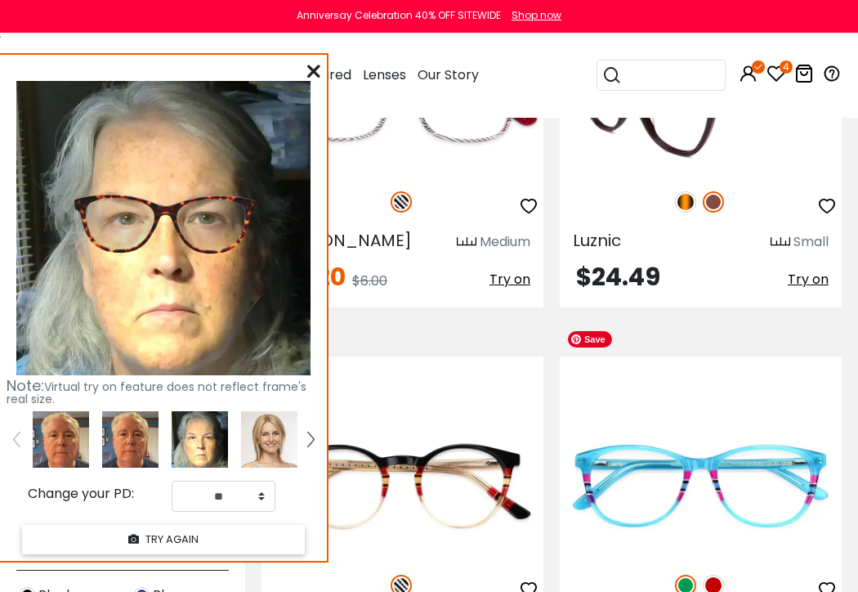
scroll to position [7683, 0]
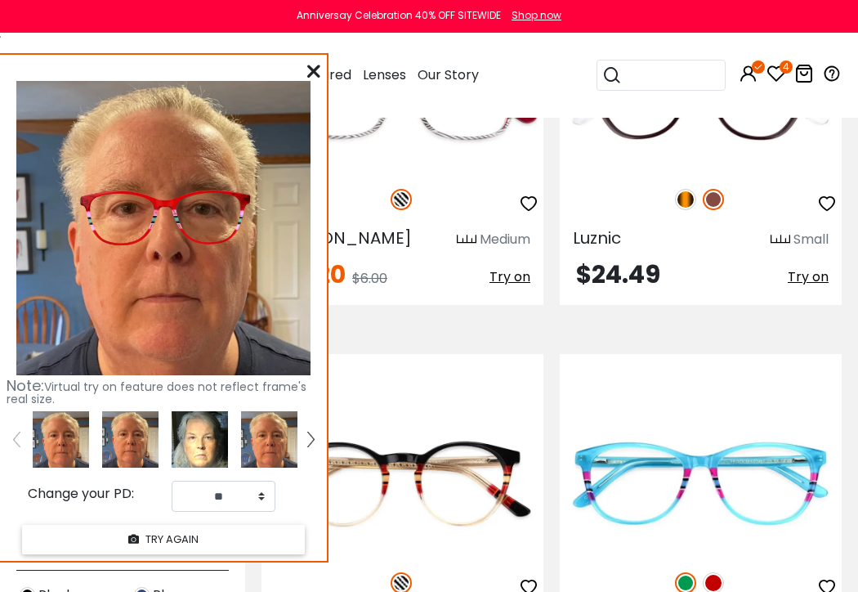
click at [205, 430] on img at bounding box center [200, 439] width 56 height 56
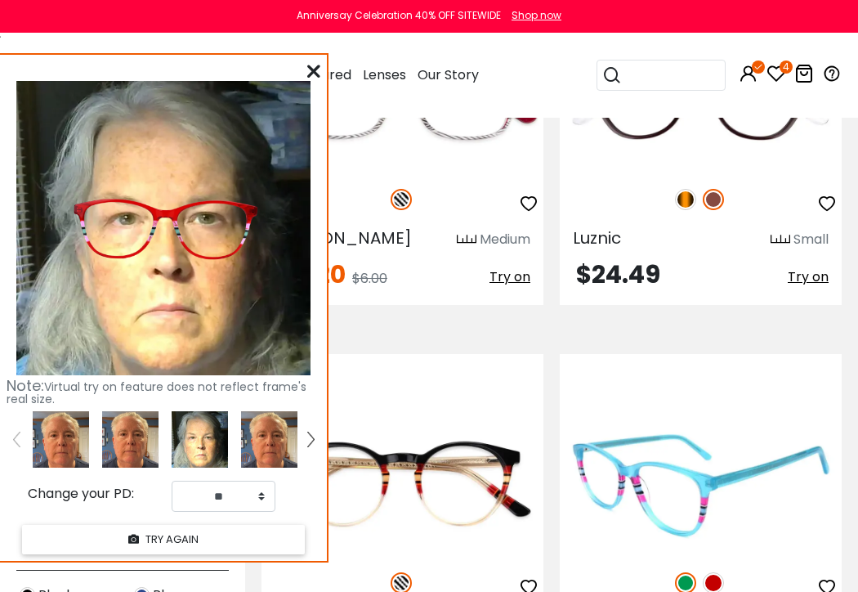
click at [718, 572] on img at bounding box center [713, 582] width 21 height 21
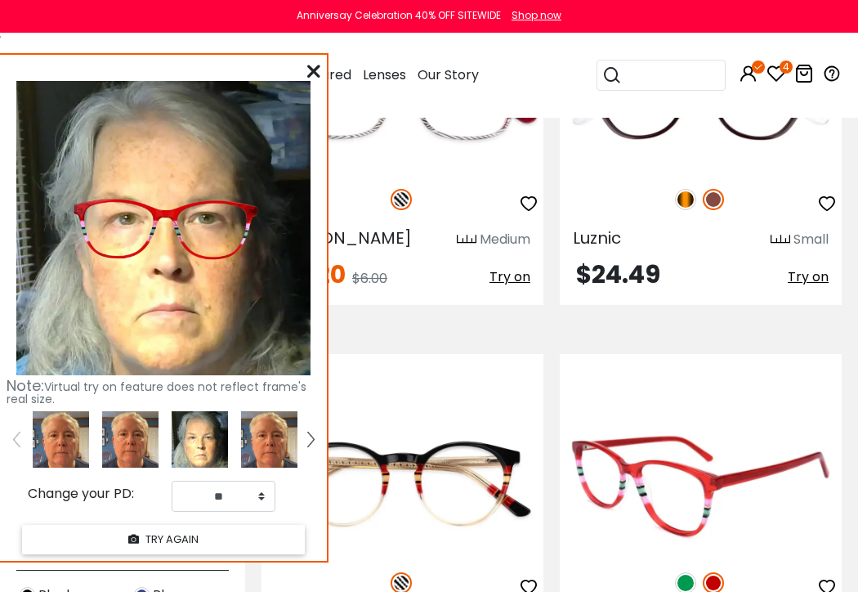
click at [683, 572] on img at bounding box center [685, 582] width 21 height 21
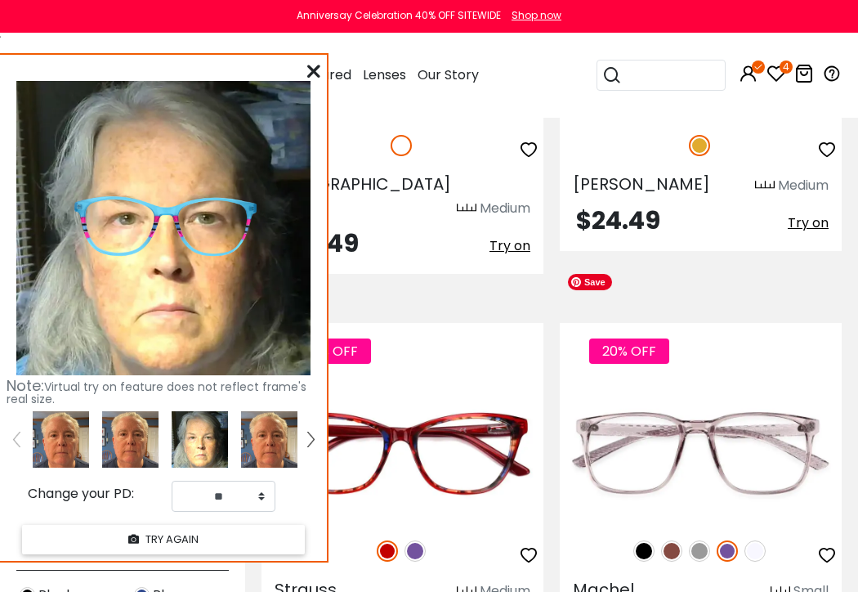
scroll to position [8909, 0]
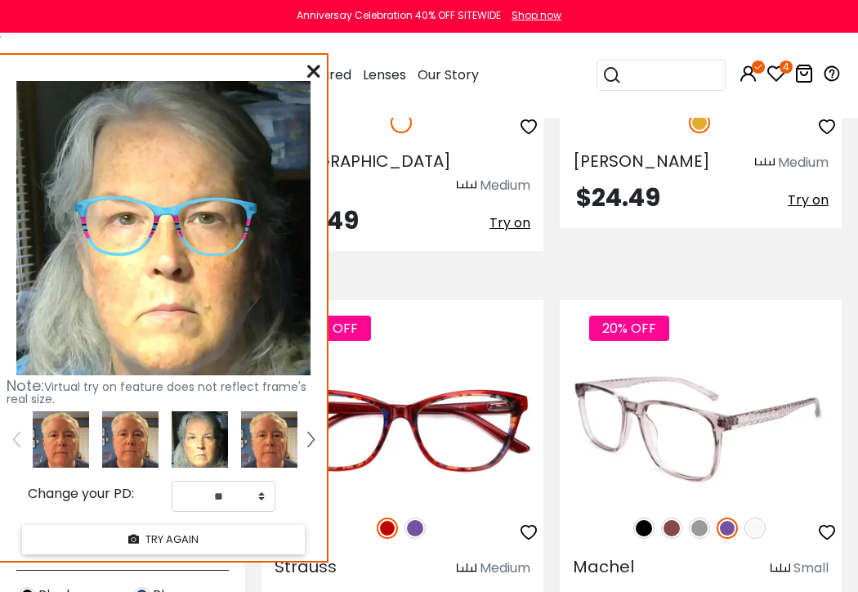
click at [674, 517] on img at bounding box center [671, 527] width 21 height 21
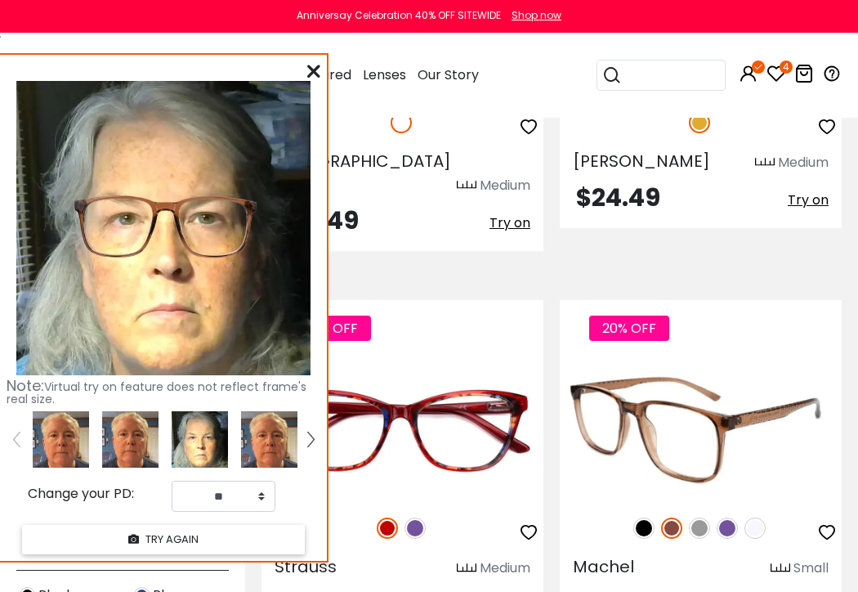
click at [755, 517] on img at bounding box center [755, 527] width 21 height 21
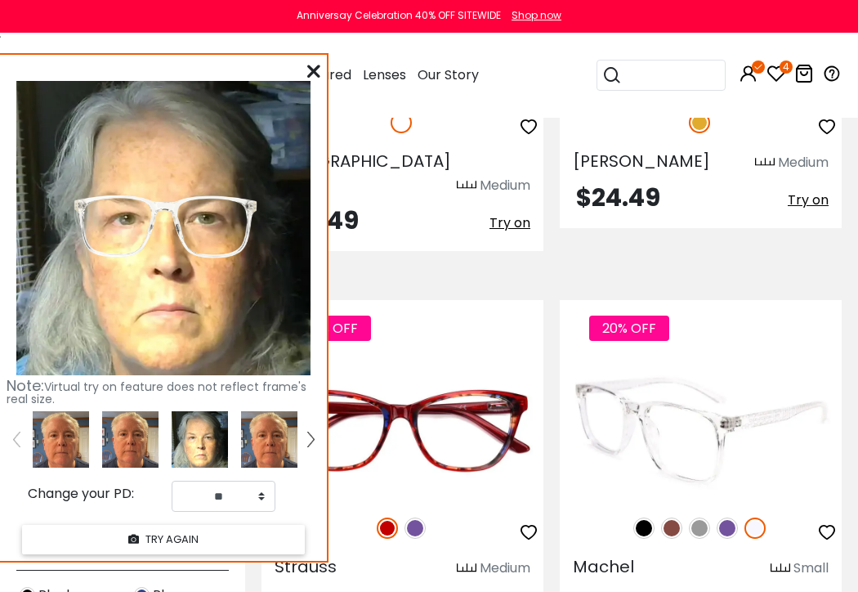
click at [649, 517] on img at bounding box center [643, 527] width 21 height 21
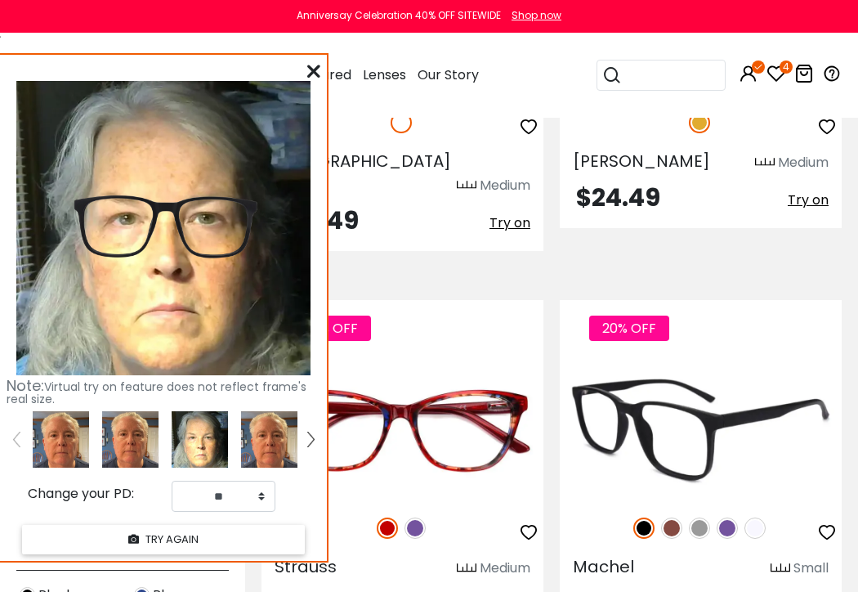
click at [673, 517] on img at bounding box center [671, 527] width 21 height 21
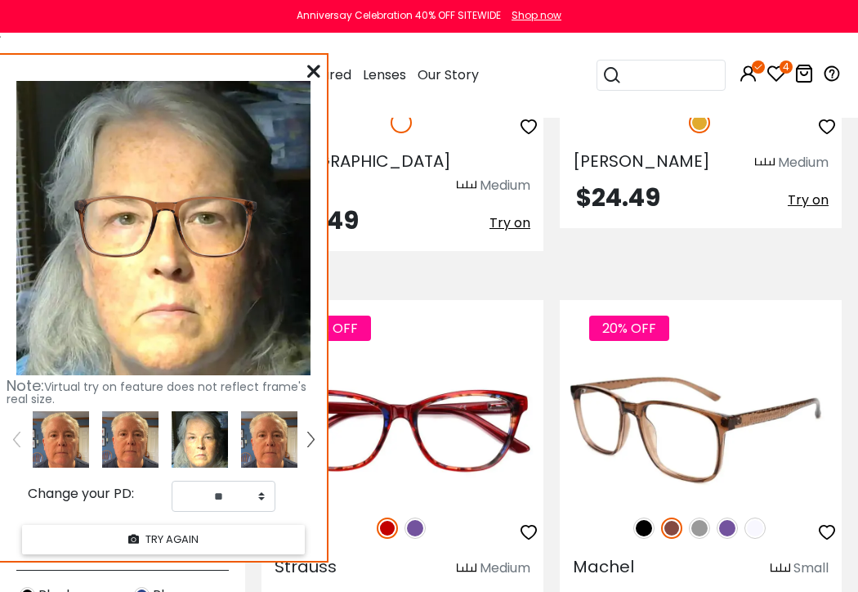
click at [699, 517] on img at bounding box center [699, 527] width 21 height 21
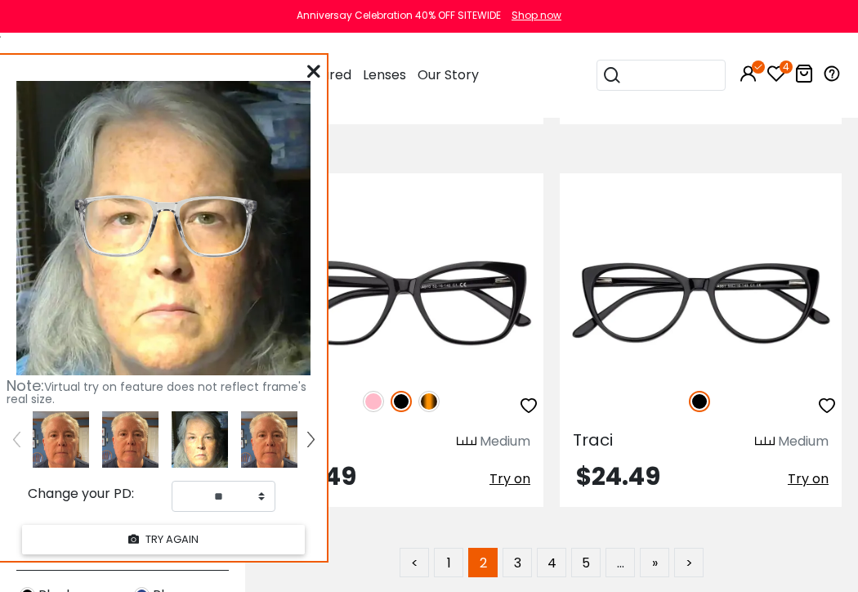
scroll to position [11361, 0]
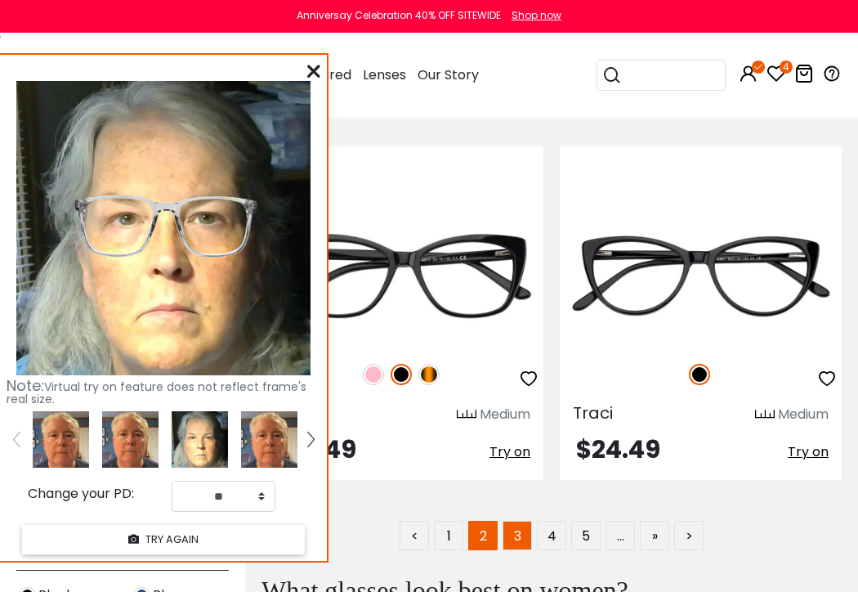
click at [521, 521] on link "3" at bounding box center [517, 535] width 29 height 29
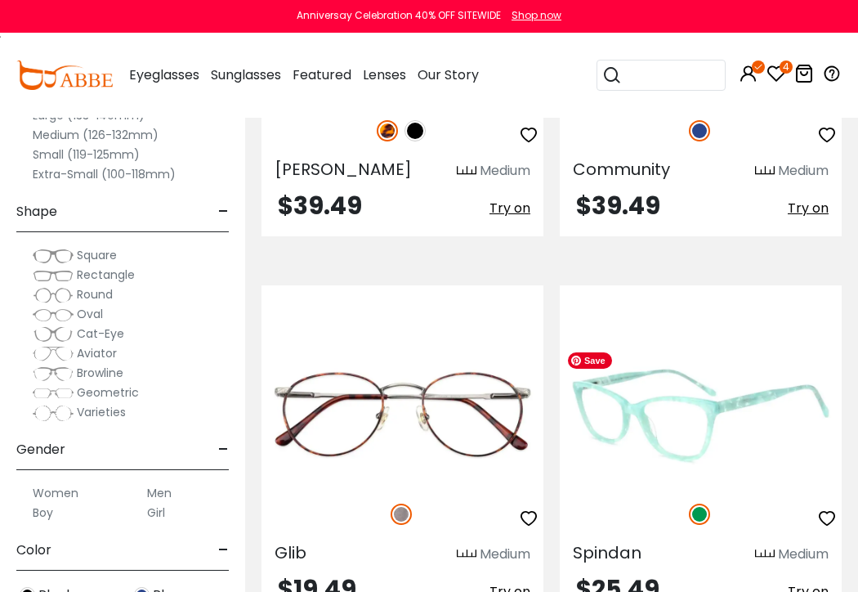
scroll to position [817, 0]
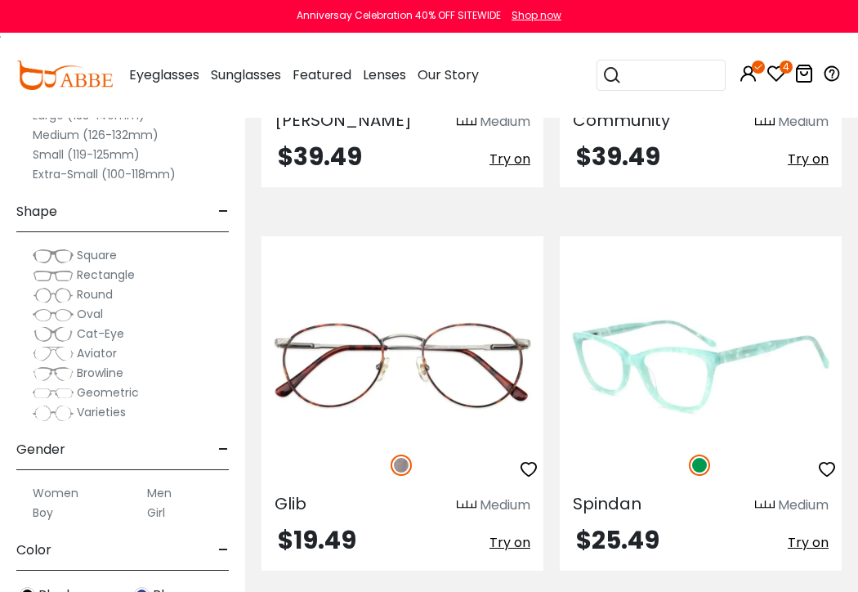
click at [801, 540] on span "Try on" at bounding box center [808, 542] width 41 height 19
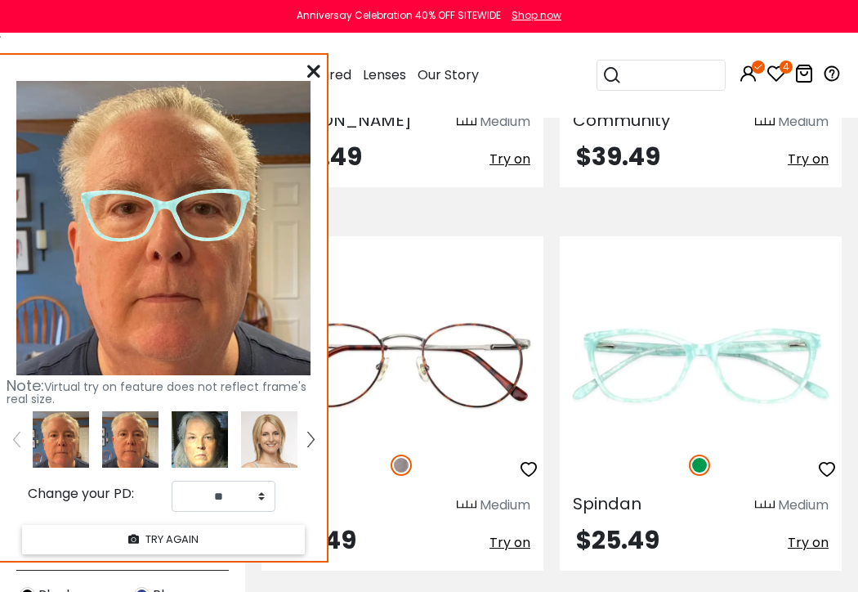
click at [202, 435] on img at bounding box center [200, 439] width 56 height 56
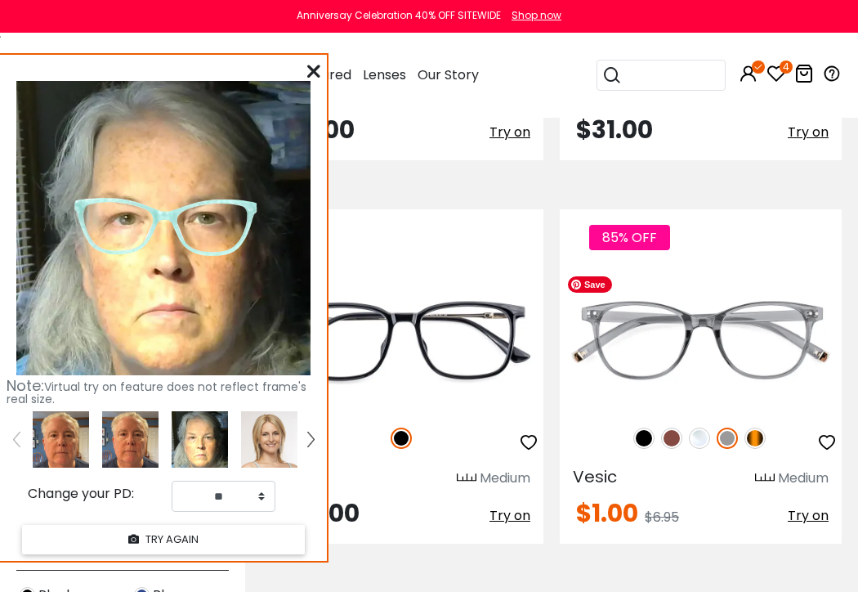
scroll to position [4741, 0]
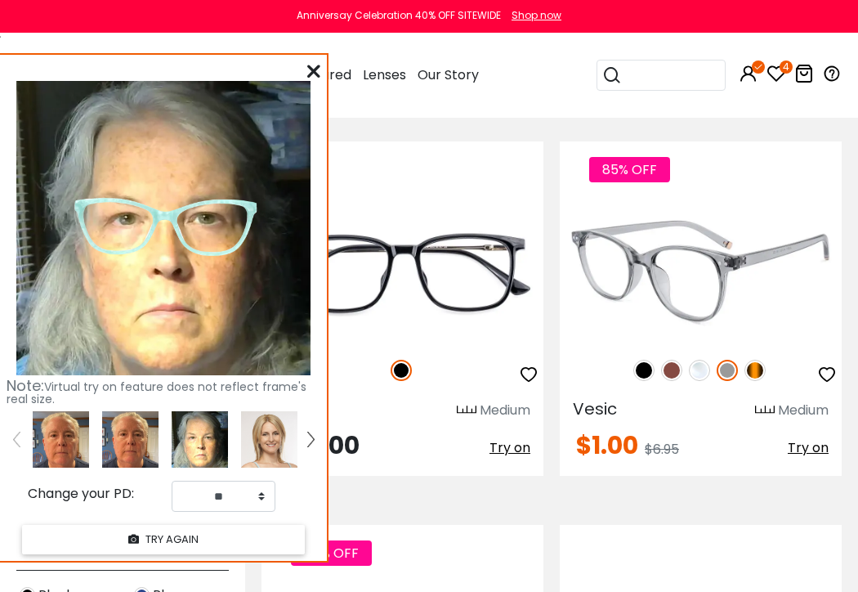
click at [703, 368] on img at bounding box center [699, 370] width 21 height 21
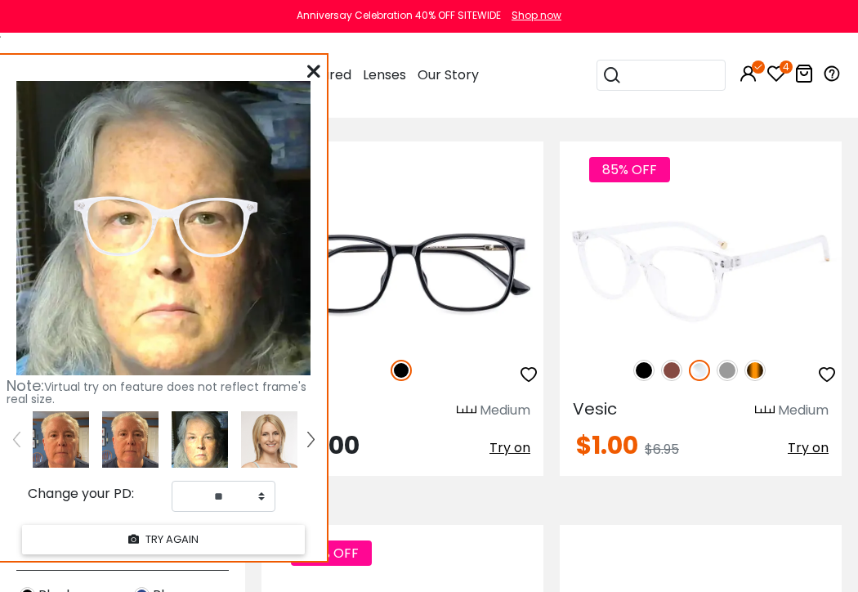
click at [728, 372] on img at bounding box center [727, 370] width 21 height 21
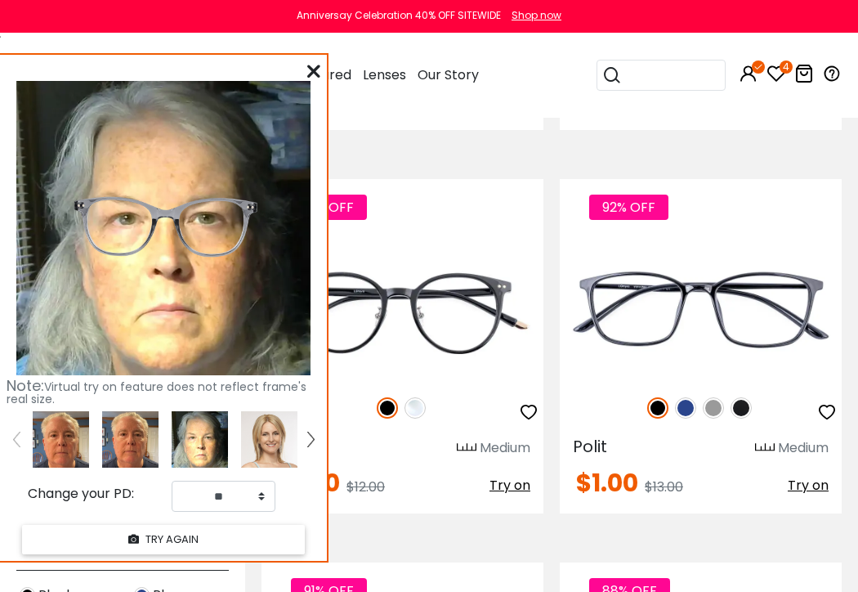
scroll to position [6293, 0]
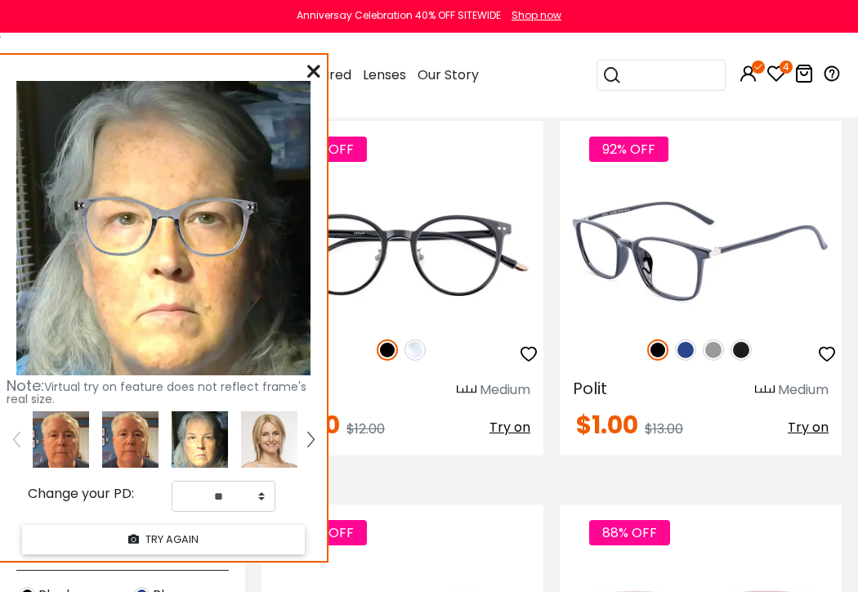
click at [684, 348] on img at bounding box center [685, 349] width 21 height 21
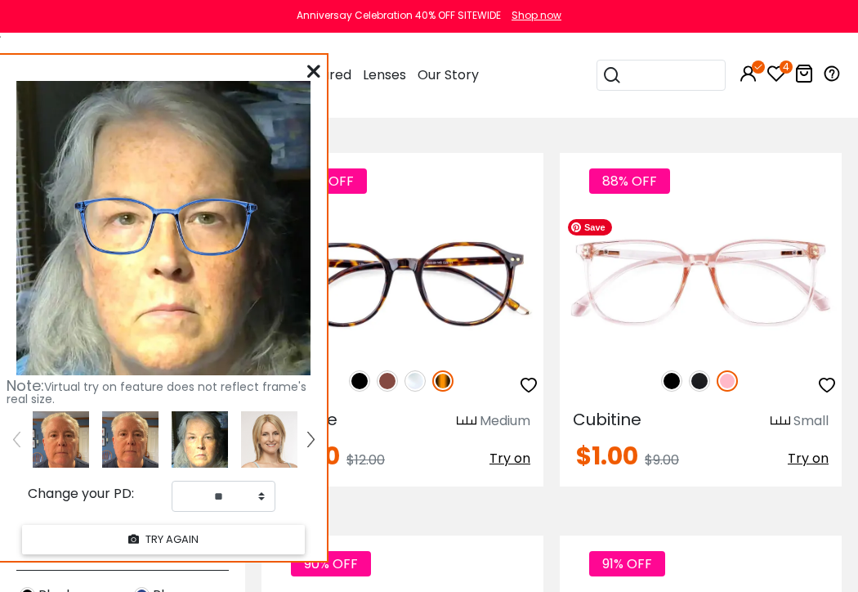
scroll to position [6538, 0]
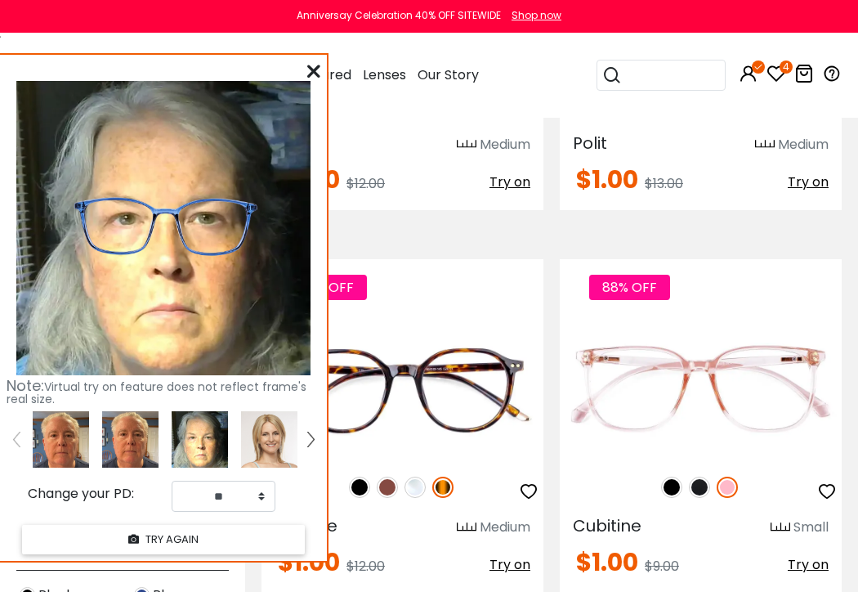
click at [507, 98] on div "Eyeglasses Women's Eyeglasses Men's Eyeglasses Kids' Eyeglasses All Eyeglasses …" at bounding box center [481, 75] width 721 height 85
click at [315, 69] on icon at bounding box center [313, 71] width 13 height 13
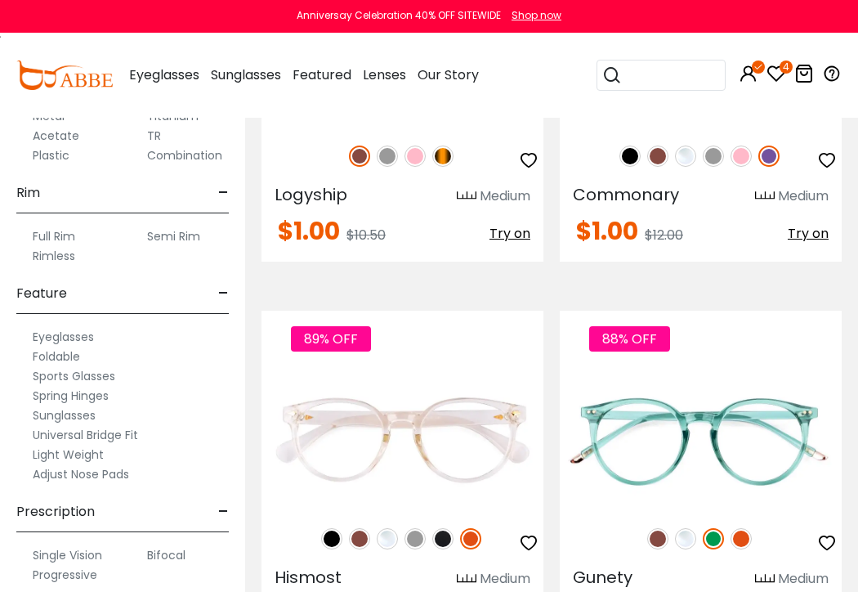
scroll to position [856, 0]
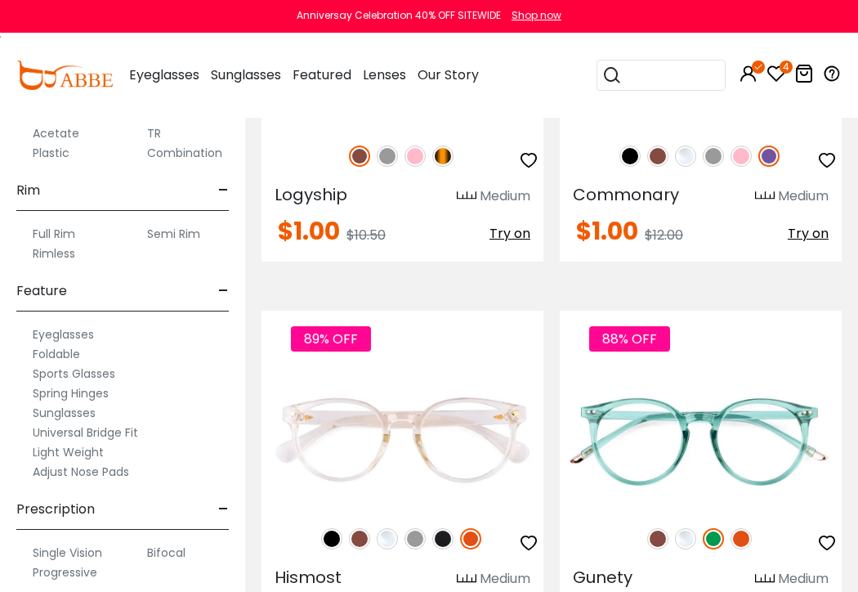
click at [68, 449] on label "Light Weight" at bounding box center [68, 452] width 71 height 20
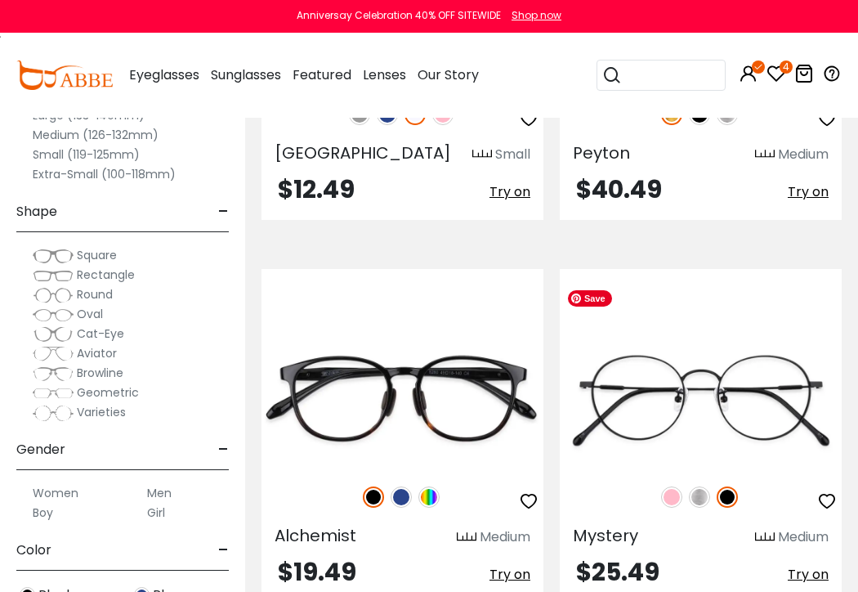
scroll to position [3269, 0]
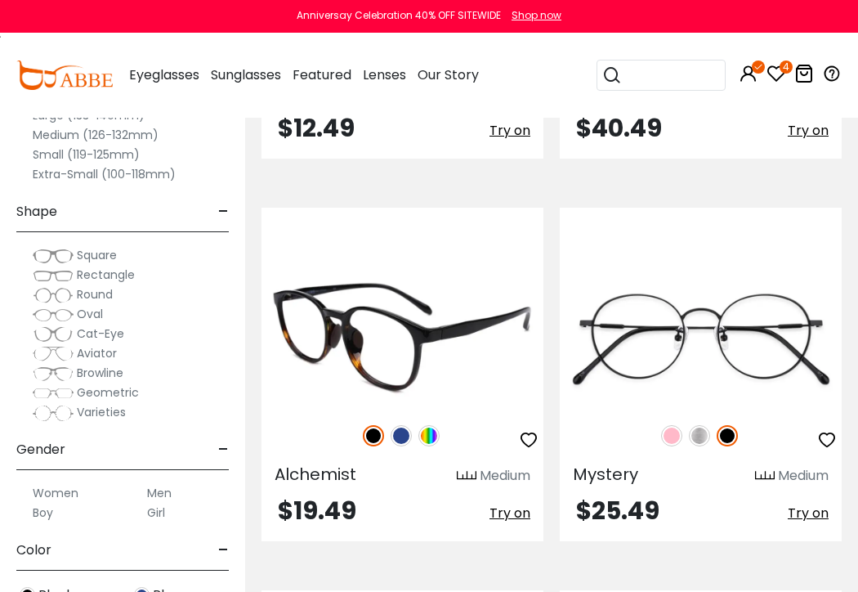
click at [401, 425] on img at bounding box center [401, 435] width 21 height 21
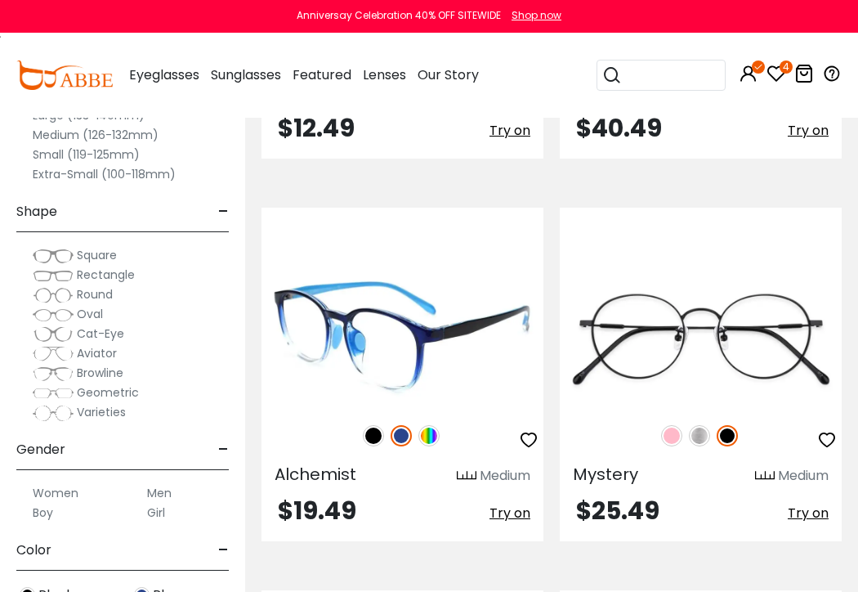
click at [507, 503] on span "Try on" at bounding box center [510, 512] width 41 height 19
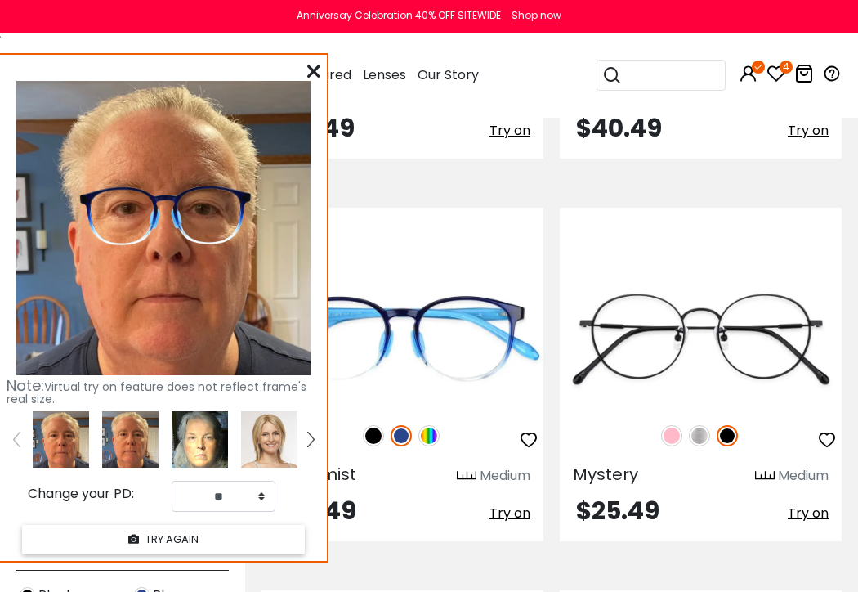
click at [196, 438] on img at bounding box center [200, 439] width 56 height 56
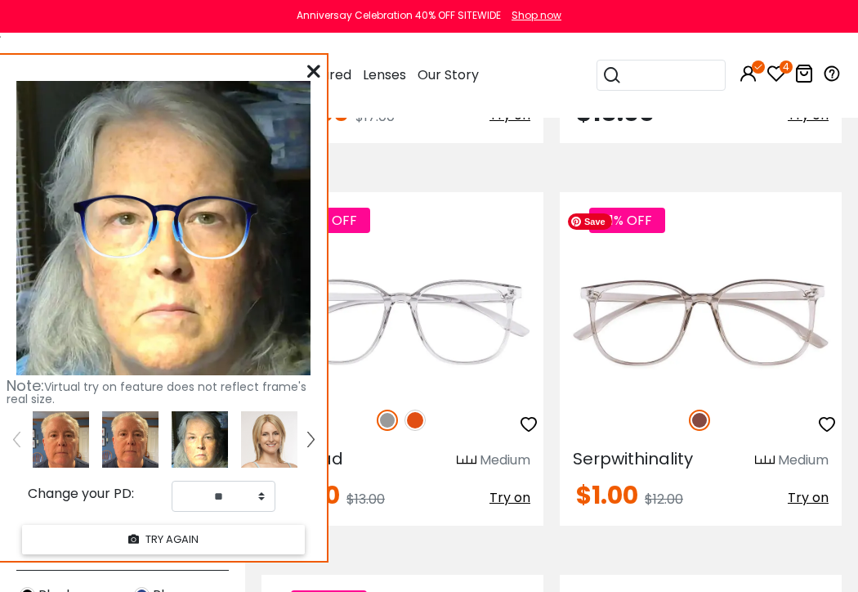
scroll to position [4087, 0]
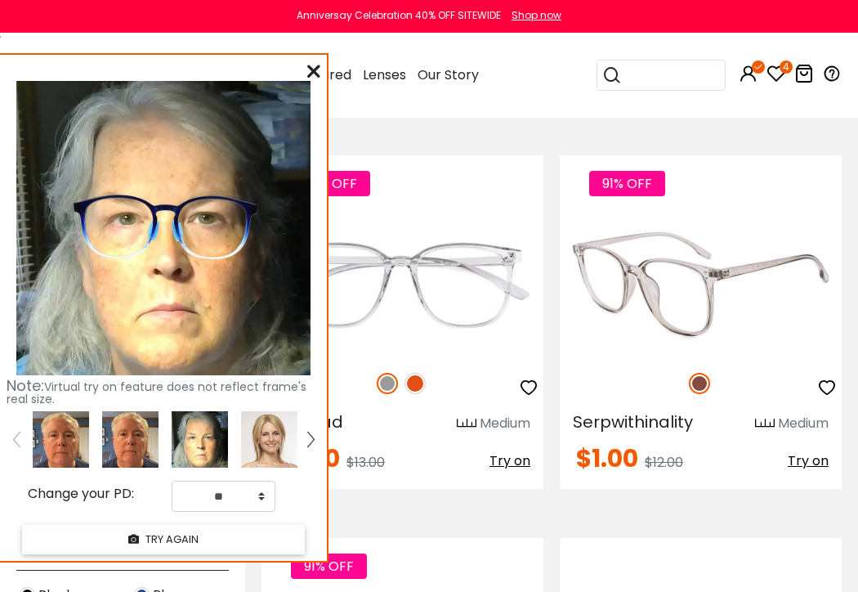
click at [819, 451] on span "Try on" at bounding box center [808, 460] width 41 height 19
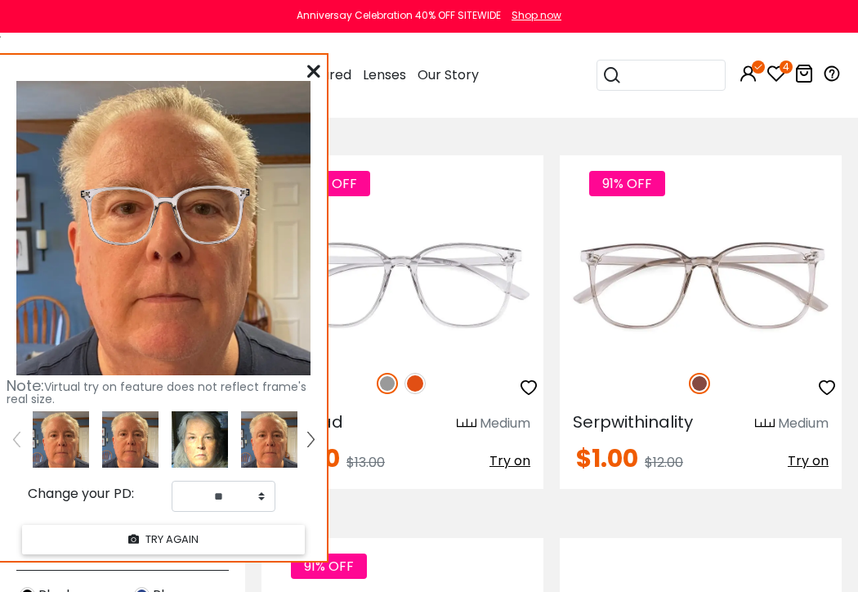
click at [200, 430] on img at bounding box center [200, 439] width 56 height 56
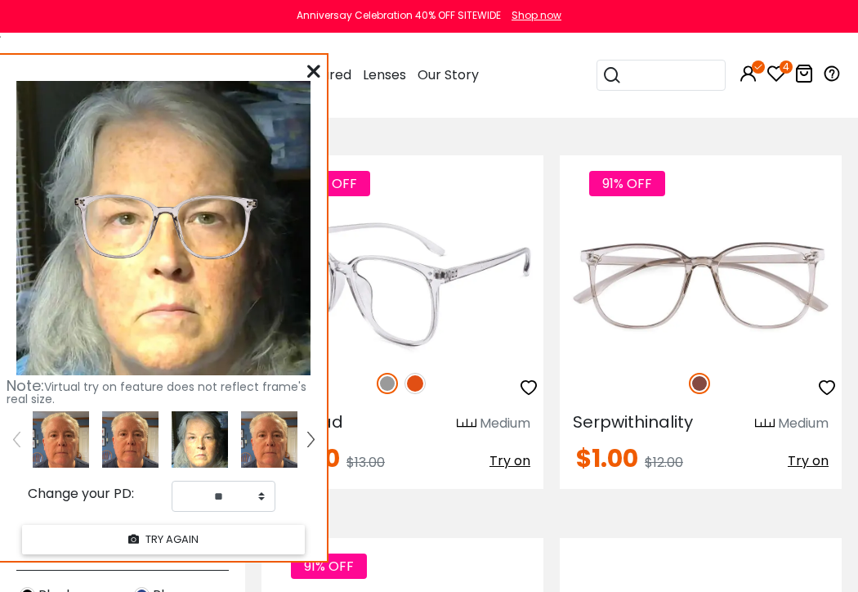
click at [503, 451] on span "Try on" at bounding box center [510, 460] width 41 height 19
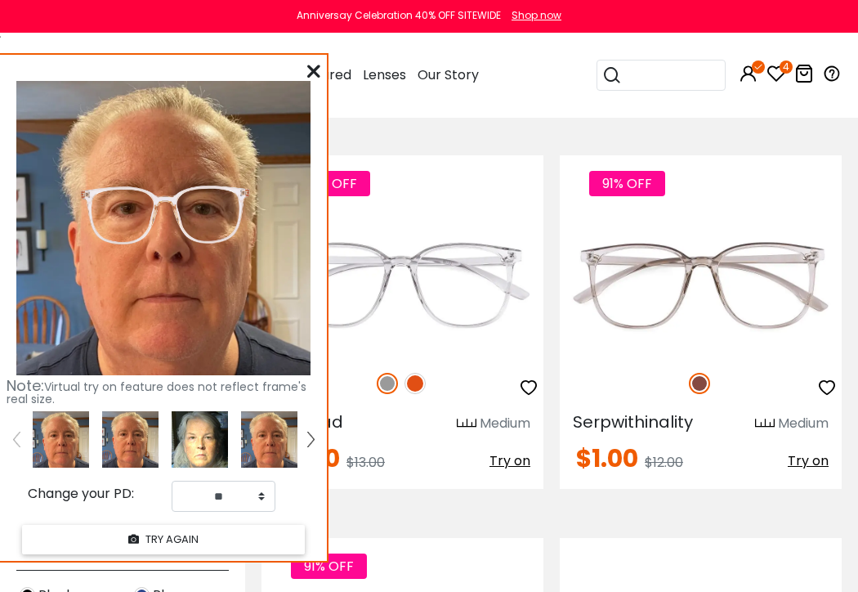
click at [206, 427] on img at bounding box center [200, 439] width 56 height 56
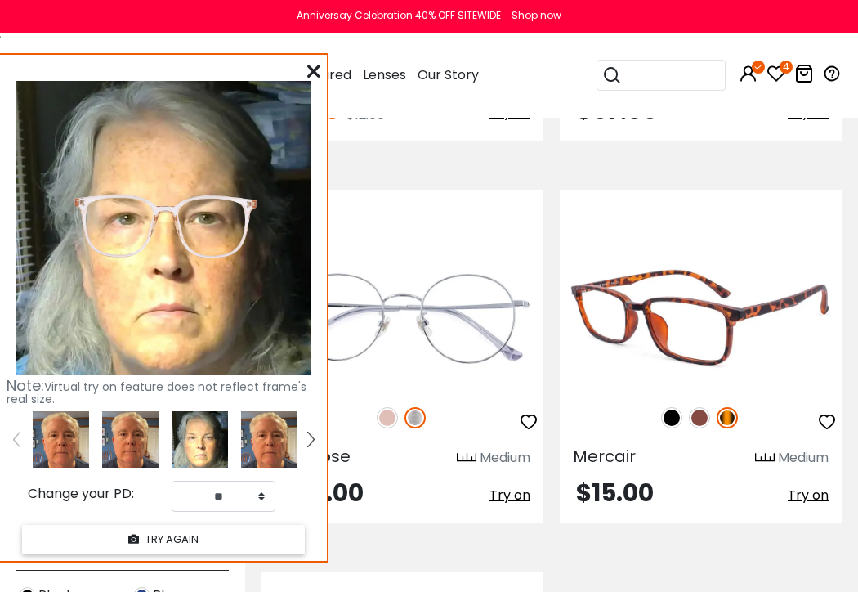
scroll to position [4822, 0]
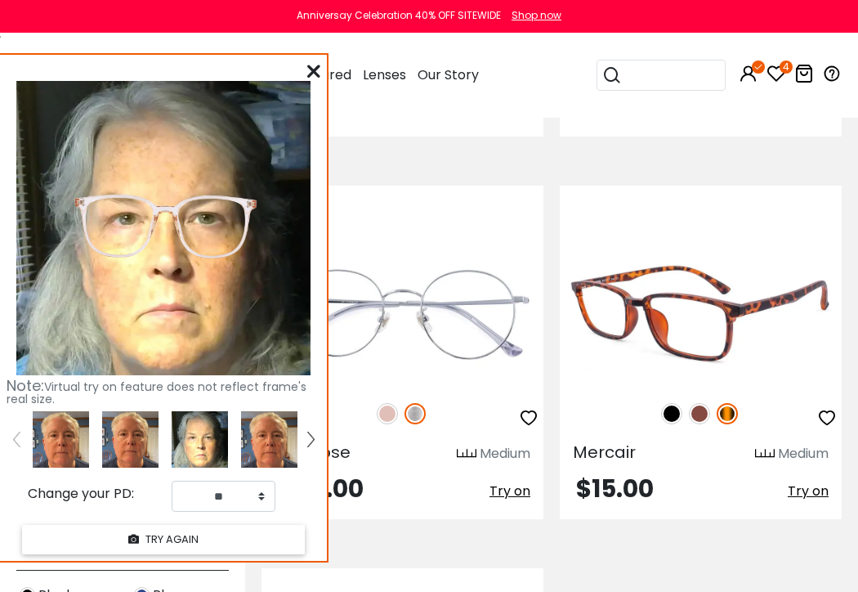
click at [698, 403] on img at bounding box center [699, 413] width 21 height 21
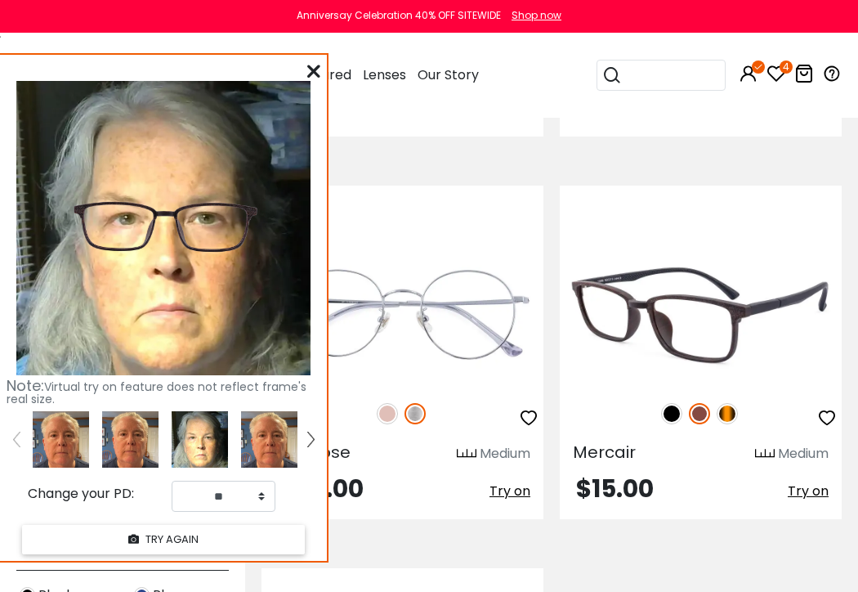
click at [671, 403] on img at bounding box center [671, 413] width 21 height 21
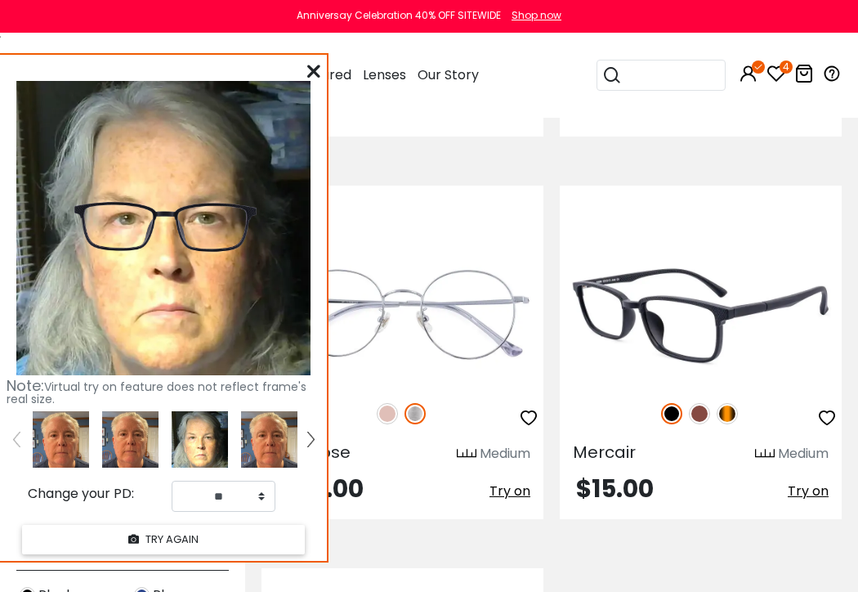
click at [726, 403] on img at bounding box center [727, 413] width 21 height 21
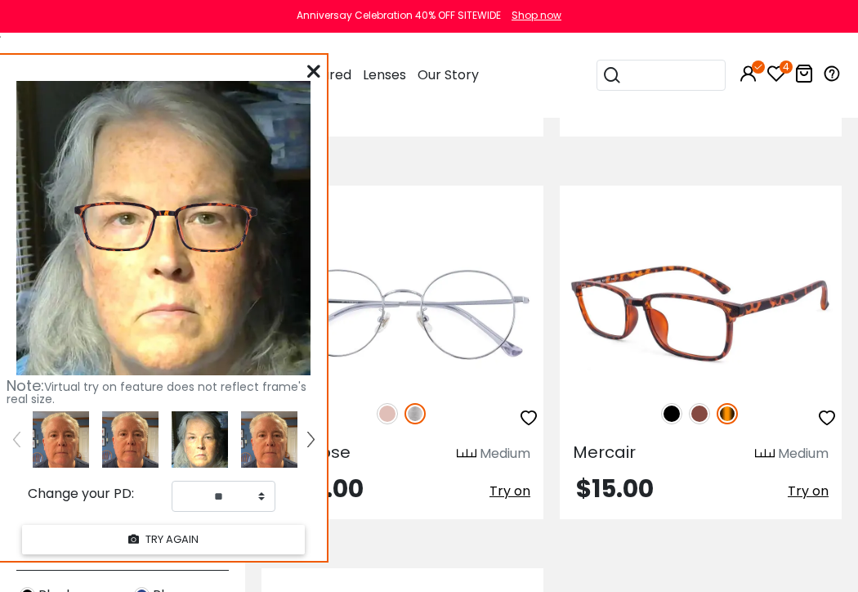
click at [816, 481] on span "Try on" at bounding box center [808, 490] width 41 height 19
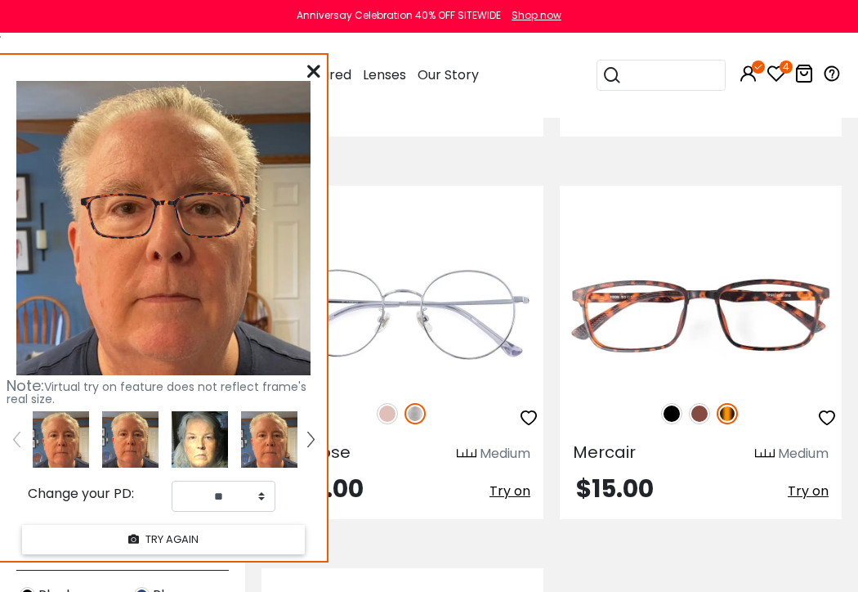
click at [196, 433] on img at bounding box center [200, 439] width 56 height 56
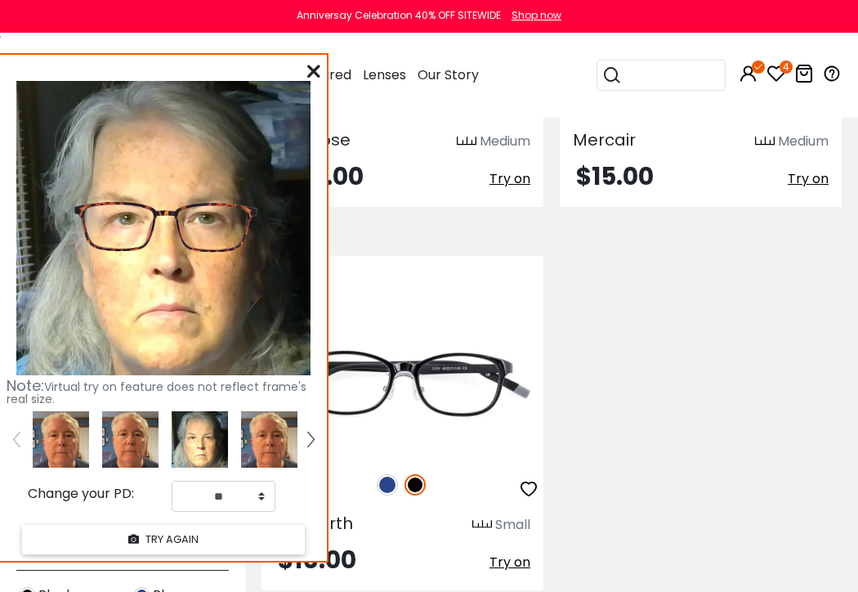
scroll to position [5149, 0]
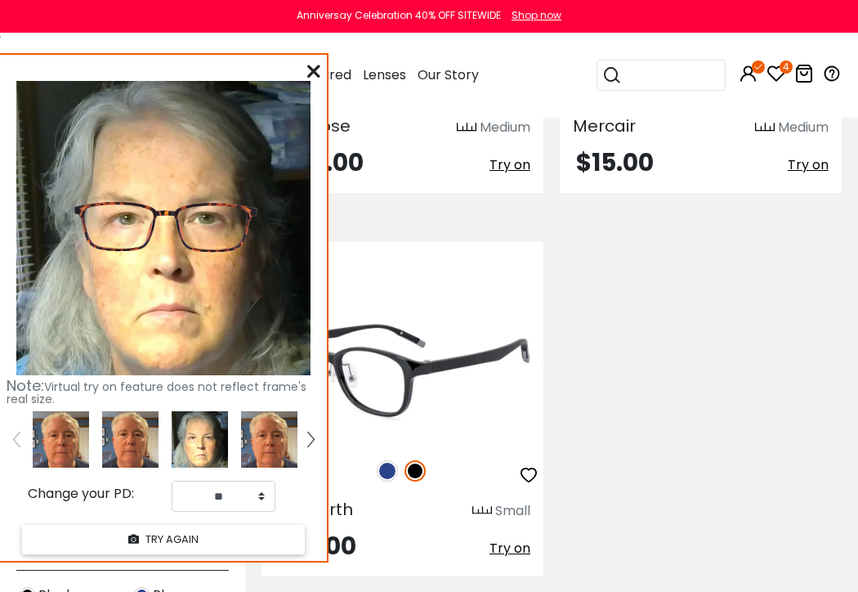
click at [392, 460] on img at bounding box center [387, 470] width 21 height 21
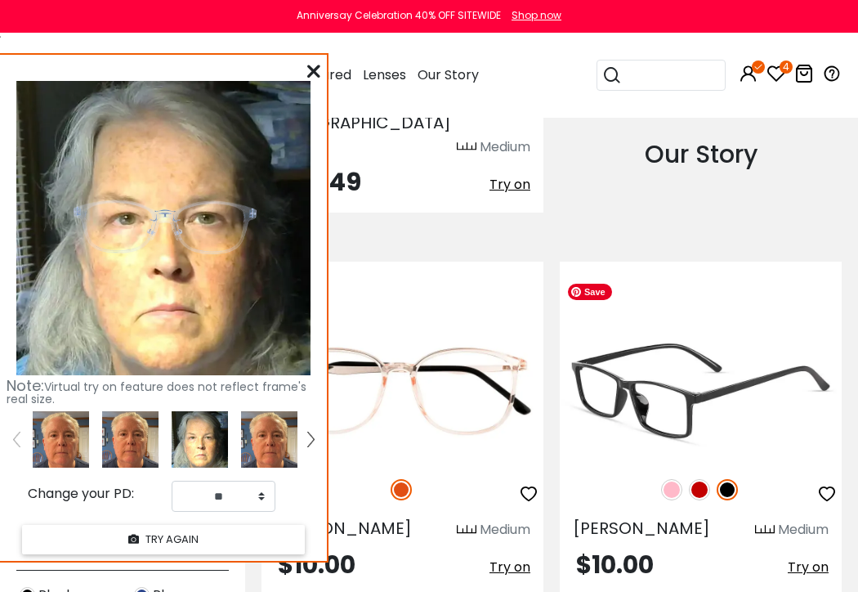
scroll to position [2452, 0]
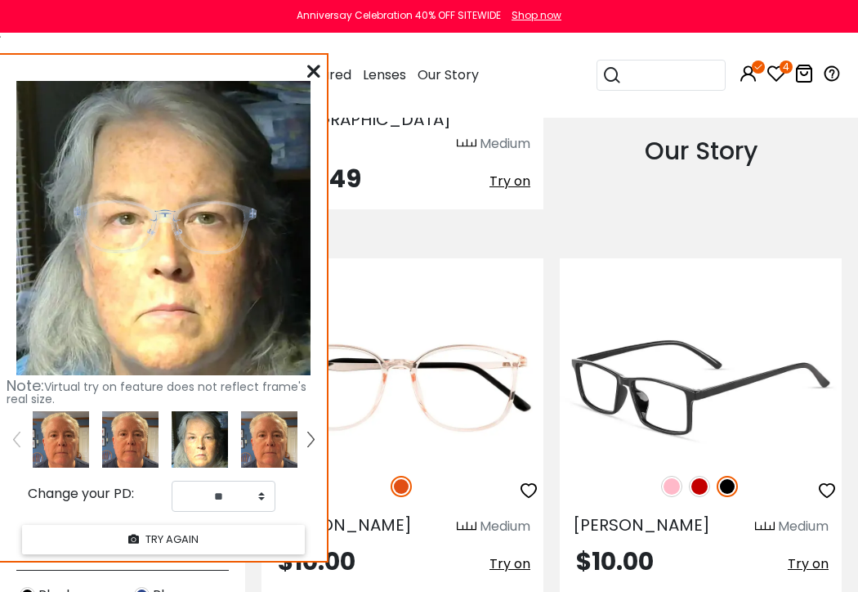
click at [696, 476] on img at bounding box center [699, 486] width 21 height 21
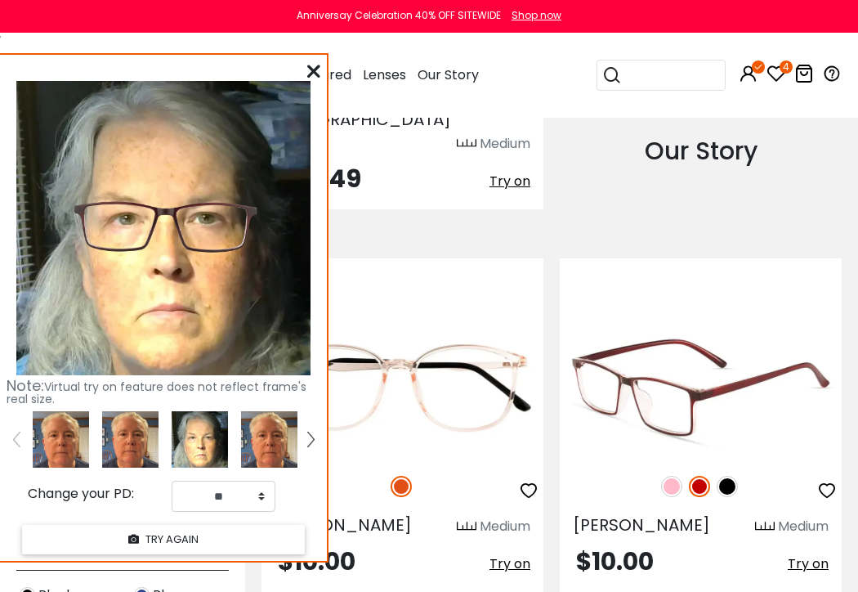
click at [674, 476] on img at bounding box center [671, 486] width 21 height 21
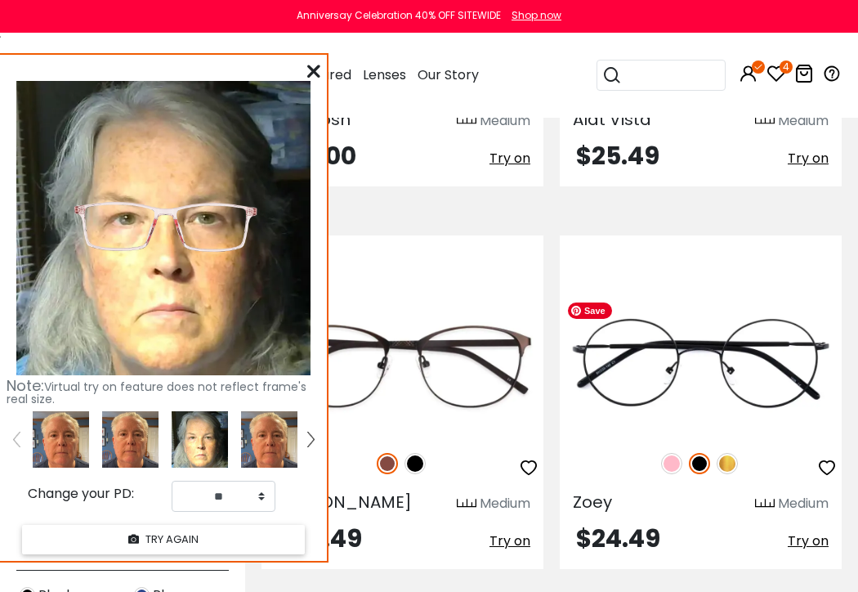
scroll to position [490, 0]
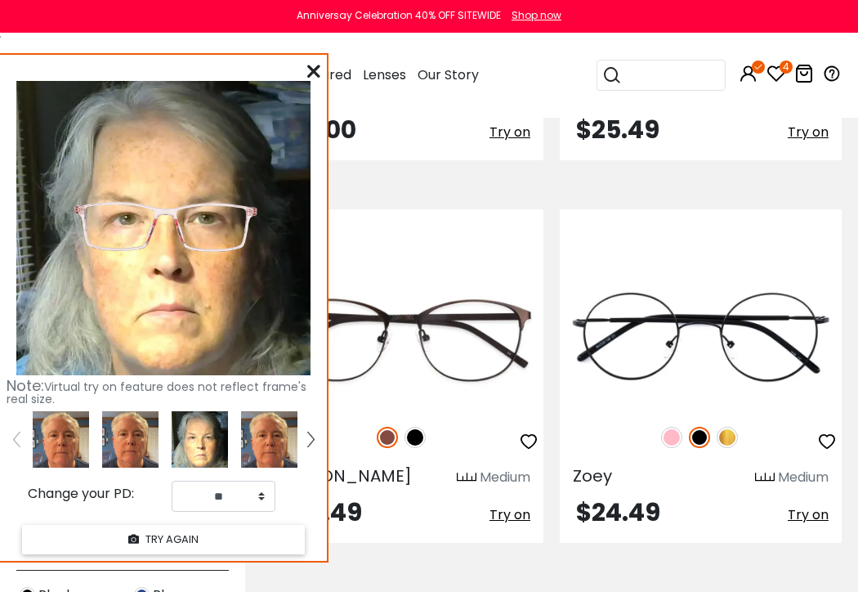
click at [308, 65] on icon at bounding box center [313, 71] width 13 height 13
